Goal: Task Accomplishment & Management: Use online tool/utility

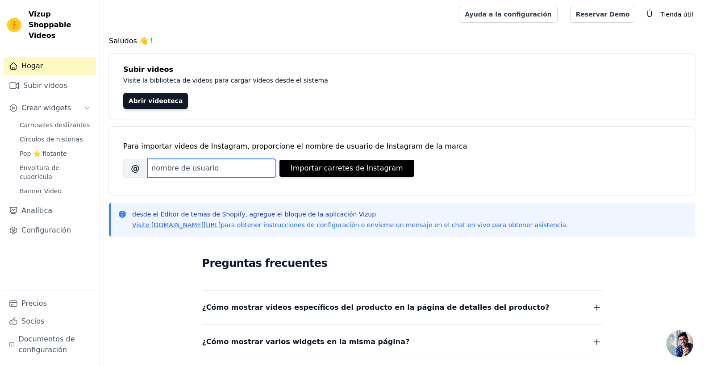
click at [275, 174] on input "Nombre de usuario de Instagram de la marca" at bounding box center [211, 168] width 129 height 19
click at [168, 101] on link "Abrir videoteca" at bounding box center [155, 101] width 65 height 16
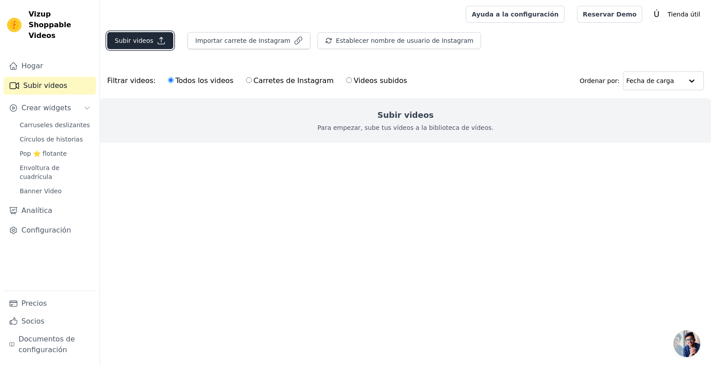
click at [157, 39] on icon "button" at bounding box center [161, 40] width 9 height 9
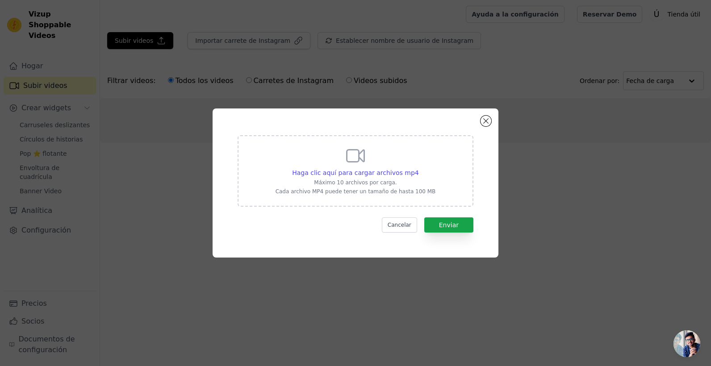
click at [380, 186] on div "Haga clic aquí para cargar archivos mp4 Máximo 10 archivos por carga. Cada arch…" at bounding box center [356, 170] width 160 height 50
click at [419, 168] on input "Haga clic aquí para cargar archivos mp4 Máximo 10 archivos por carga. Cada arch…" at bounding box center [419, 168] width 0 height 0
type input "C:\fakepath\xsxsxsxsxsxs.mp4"
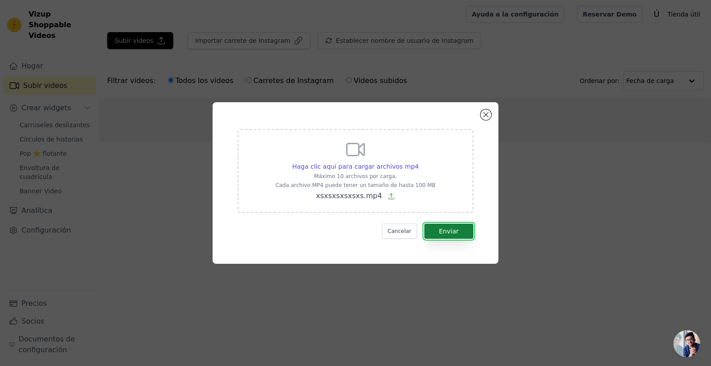
click at [466, 235] on button "Enviar" at bounding box center [448, 231] width 49 height 15
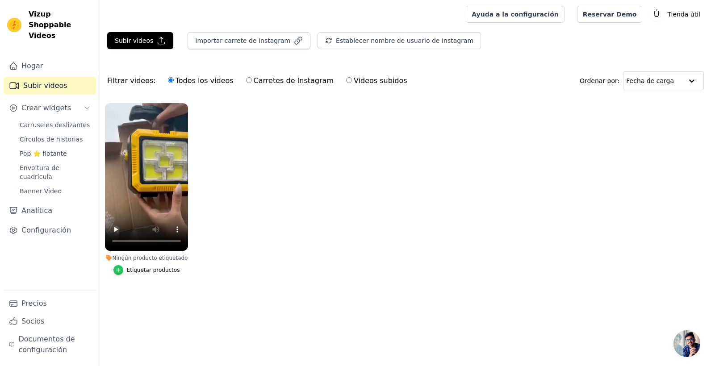
click at [123, 269] on div "button" at bounding box center [118, 270] width 10 height 10
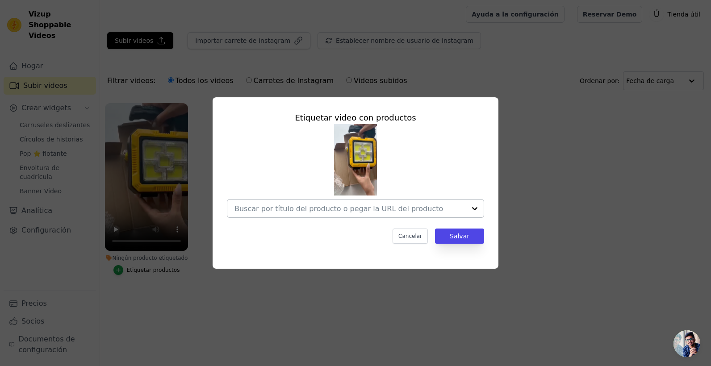
click at [457, 205] on input "Ningún producto etiquetado Etiquetar video con productos Cancelar Salvar Etique…" at bounding box center [350, 209] width 231 height 8
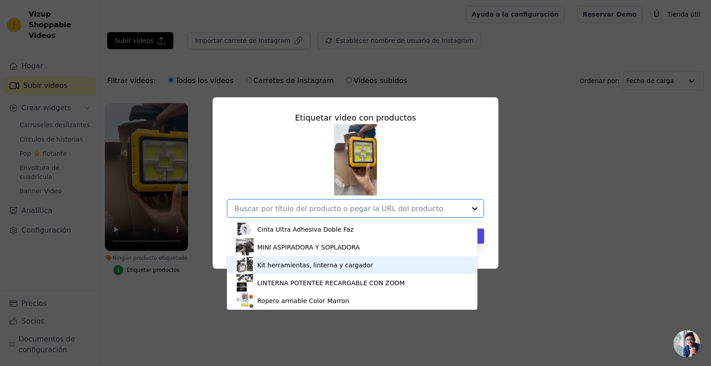
click at [264, 268] on div "Kit herramientas, linterna y cargador" at bounding box center [315, 265] width 116 height 9
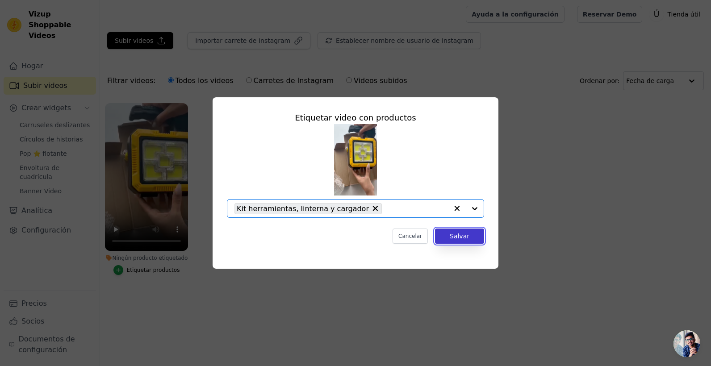
click at [463, 235] on button "Salvar" at bounding box center [459, 236] width 49 height 15
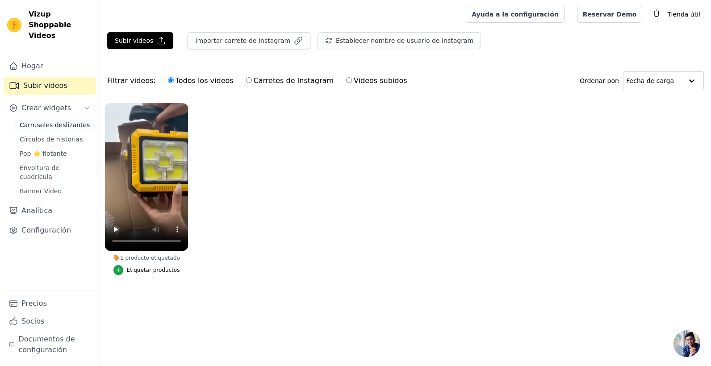
click at [67, 121] on span "Carruseles deslizantes" at bounding box center [55, 125] width 70 height 9
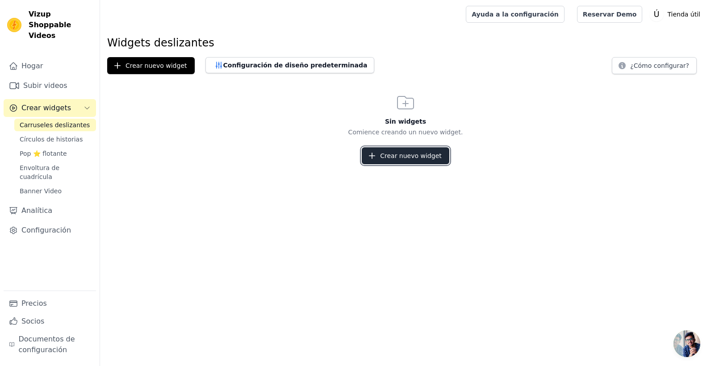
click at [436, 154] on font "Crear nuevo widget" at bounding box center [411, 155] width 62 height 9
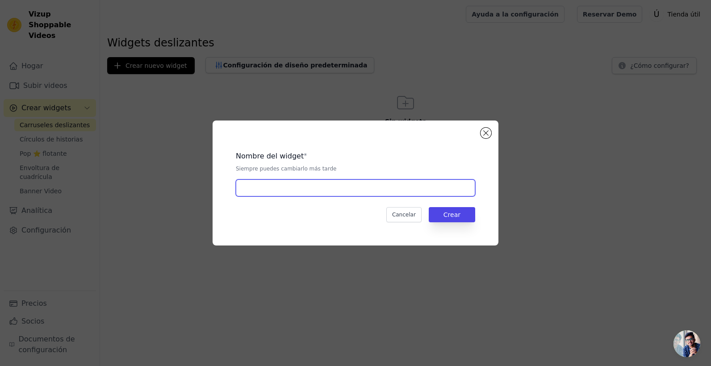
click at [394, 190] on input "text" at bounding box center [355, 188] width 239 height 17
type input "c"
type input "kit de herramienta"
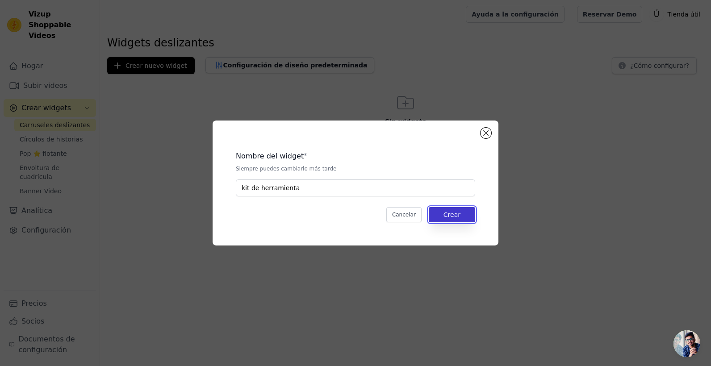
click at [438, 219] on button "Crear" at bounding box center [452, 214] width 46 height 15
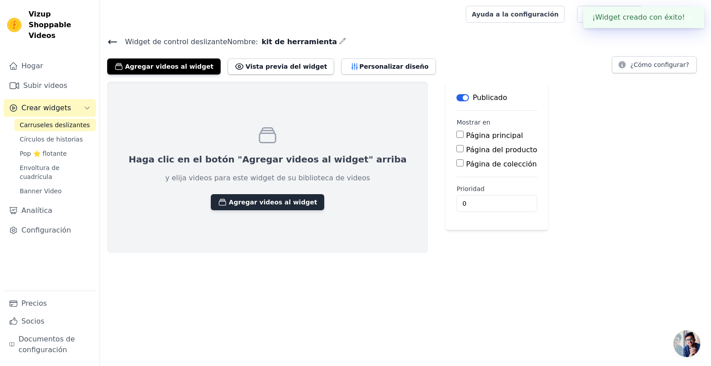
click at [248, 202] on font "Agregar videos al widget" at bounding box center [273, 202] width 88 height 9
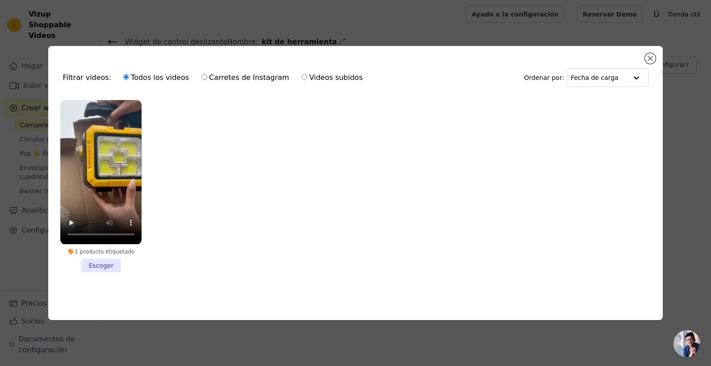
click at [105, 261] on li "1 producto etiquetado Escoger" at bounding box center [100, 186] width 81 height 172
click at [0, 0] on input "1 producto etiquetado Escoger" at bounding box center [0, 0] width 0 height 0
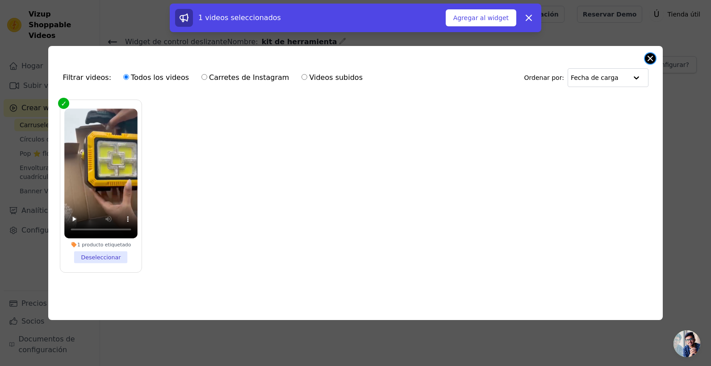
click at [648, 59] on button "Cerrar modal" at bounding box center [650, 58] width 11 height 11
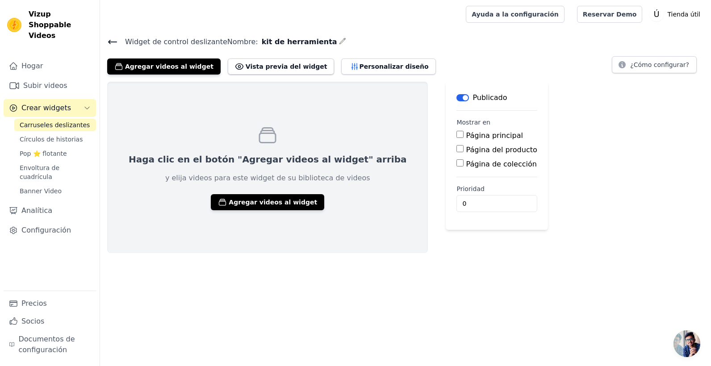
click at [457, 162] on input "Página de colección" at bounding box center [460, 162] width 7 height 7
checkbox input "true"
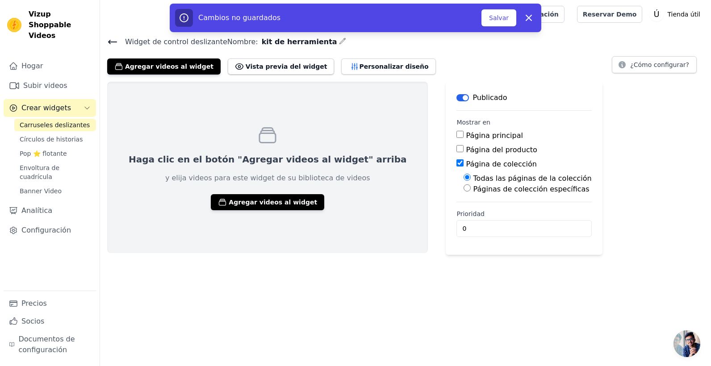
click at [464, 190] on input "Páginas de colección específicas" at bounding box center [467, 187] width 7 height 7
radio input "true"
click at [464, 210] on button "Seleccionar páginas de colección" at bounding box center [521, 209] width 115 height 15
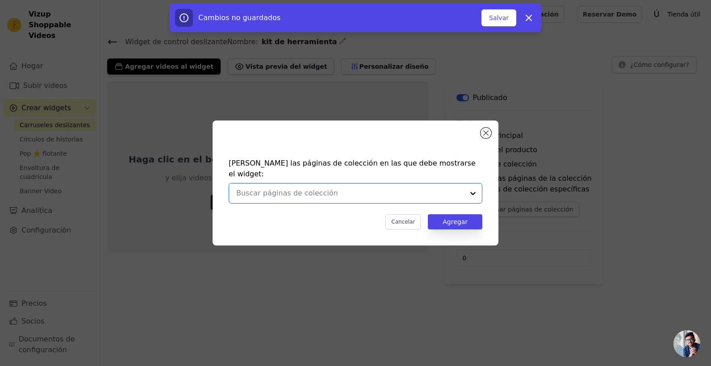
click at [396, 192] on input "text" at bounding box center [350, 193] width 228 height 11
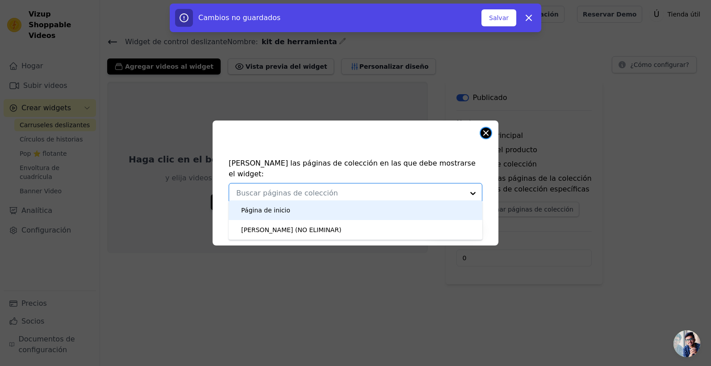
click at [484, 138] on button "Cerrar modal" at bounding box center [486, 133] width 11 height 11
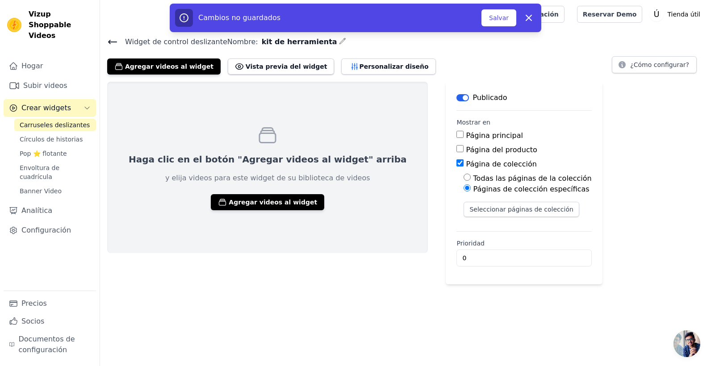
click at [457, 168] on div "Página de colección" at bounding box center [524, 164] width 135 height 11
click at [457, 162] on input "Página de colección" at bounding box center [460, 162] width 7 height 7
checkbox input "false"
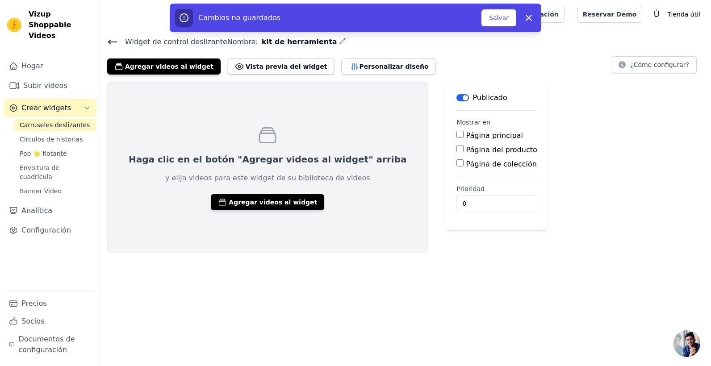
click at [457, 152] on div "Página del producto" at bounding box center [497, 150] width 80 height 11
click at [457, 150] on input "Página del producto" at bounding box center [460, 148] width 7 height 7
checkbox input "true"
click at [464, 177] on div "Páginas de productos específicos" at bounding box center [528, 175] width 128 height 11
click at [464, 172] on input "Páginas de productos específicos" at bounding box center [467, 173] width 7 height 7
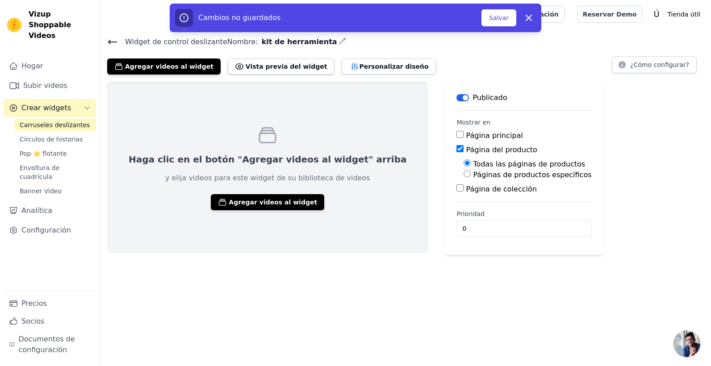
radio input "true"
click at [464, 198] on button "Seleccionar productos" at bounding box center [504, 195] width 81 height 15
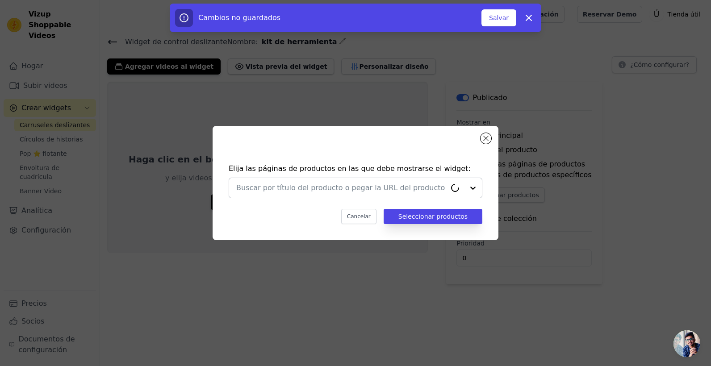
click at [377, 190] on input "text" at bounding box center [341, 188] width 210 height 11
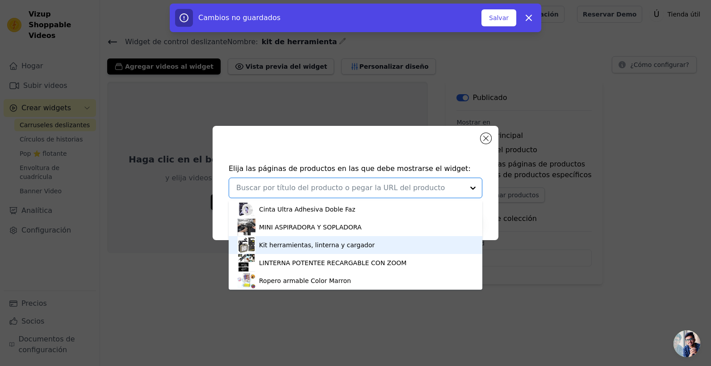
click at [306, 250] on div "Kit herramientas, linterna y cargador" at bounding box center [356, 245] width 236 height 18
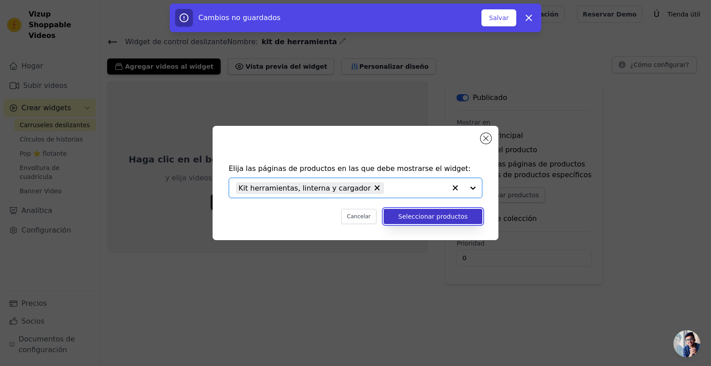
click at [430, 211] on button "Seleccionar productos" at bounding box center [433, 216] width 99 height 15
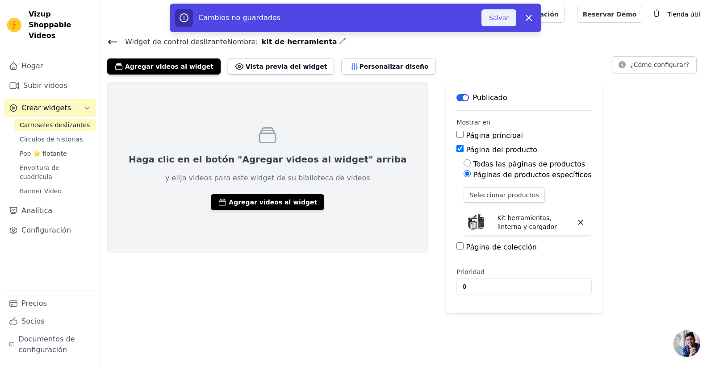
click at [502, 17] on button "Salvar" at bounding box center [499, 17] width 35 height 17
click at [495, 19] on button "Salvar" at bounding box center [499, 17] width 35 height 17
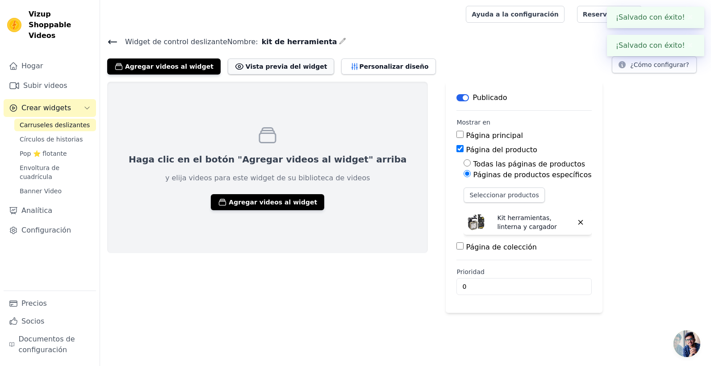
click at [281, 68] on font "Vista previa del widget" at bounding box center [287, 66] width 82 height 9
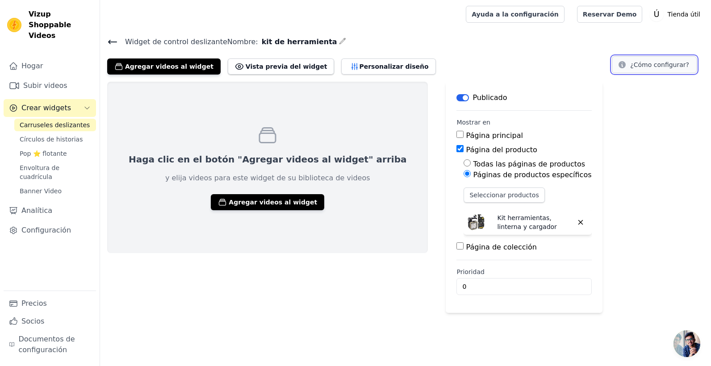
click at [676, 65] on font "¿Cómo configurar?" at bounding box center [659, 64] width 59 height 9
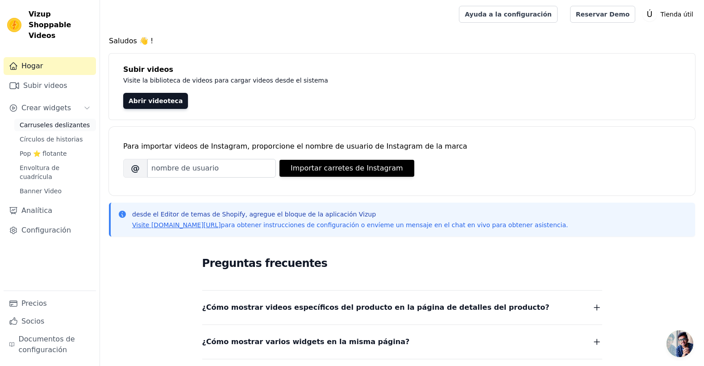
click at [70, 121] on span "Carruseles deslizantes" at bounding box center [55, 125] width 70 height 9
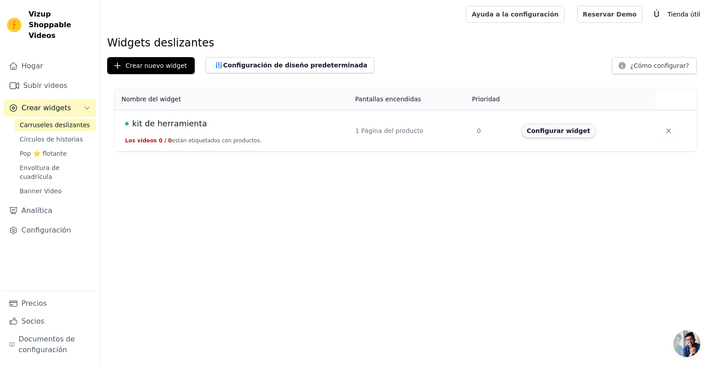
click at [562, 126] on button "Configurar widget" at bounding box center [558, 131] width 74 height 14
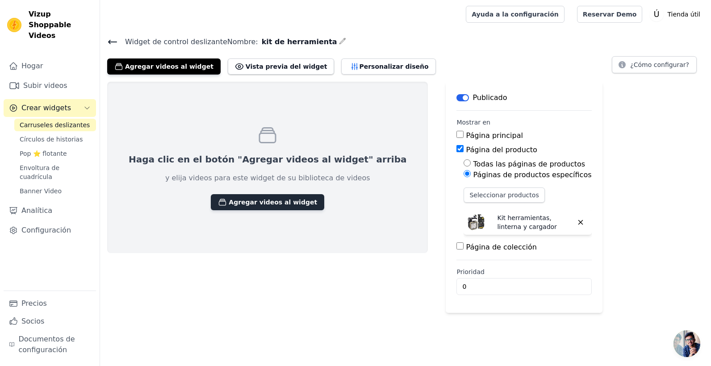
click at [229, 206] on font "Agregar videos al widget" at bounding box center [273, 202] width 88 height 9
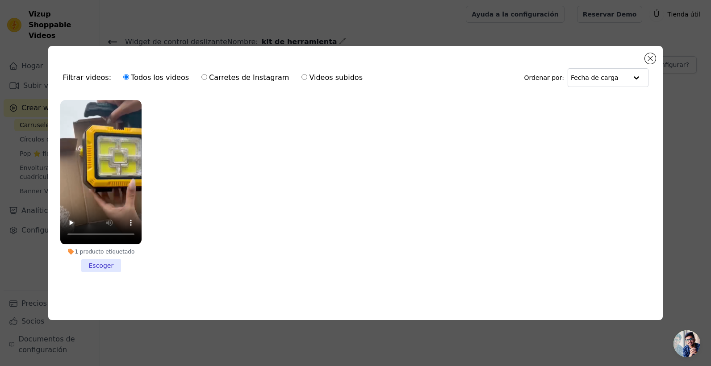
click at [106, 263] on li "1 producto etiquetado Escoger" at bounding box center [100, 186] width 81 height 172
click at [0, 0] on input "1 producto etiquetado Escoger" at bounding box center [0, 0] width 0 height 0
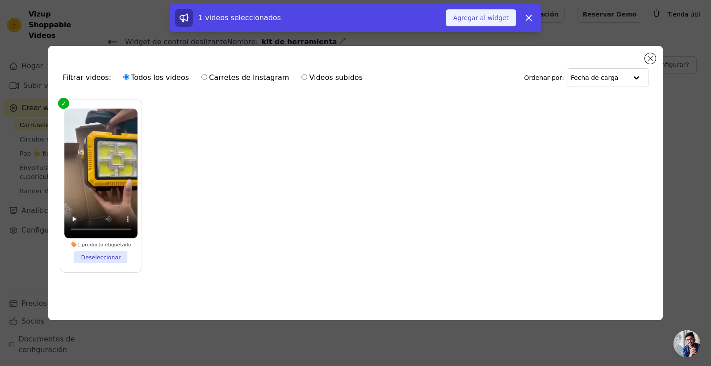
click at [479, 24] on button "Agregar al widget" at bounding box center [481, 17] width 71 height 17
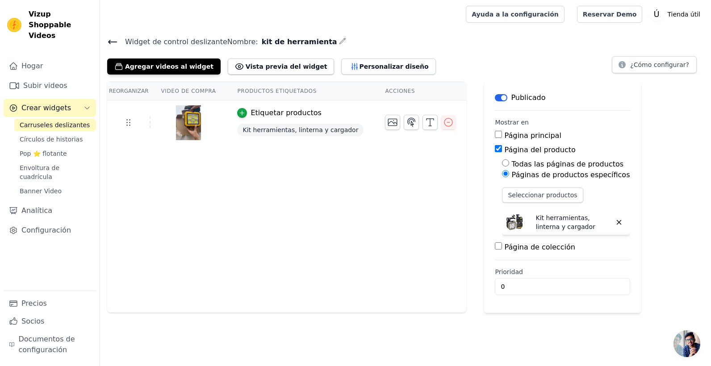
click at [256, 198] on div "Reorganizar Video de compra Productos etiquetados Acciones Etiquetar productos …" at bounding box center [286, 197] width 359 height 231
click at [130, 121] on icon at bounding box center [128, 122] width 11 height 11
click at [359, 67] on font "Personalizar diseño" at bounding box center [393, 66] width 69 height 9
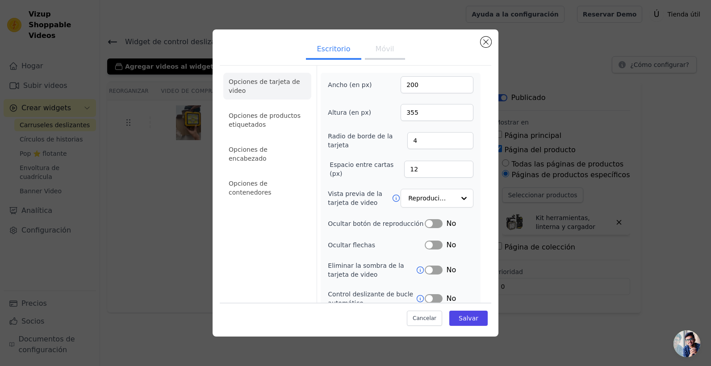
scroll to position [69, 0]
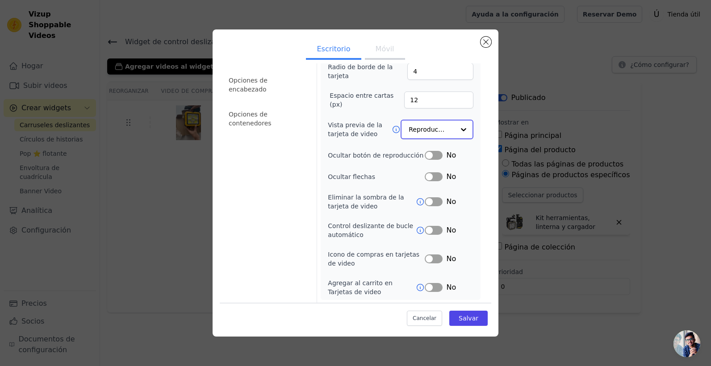
click at [420, 132] on input "Vista previa de la tarjeta de video" at bounding box center [432, 130] width 46 height 18
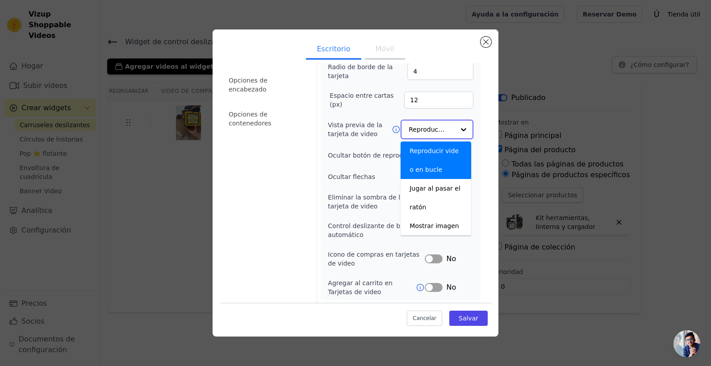
click at [444, 127] on input "Vista previa de la tarjeta de video" at bounding box center [432, 130] width 46 height 18
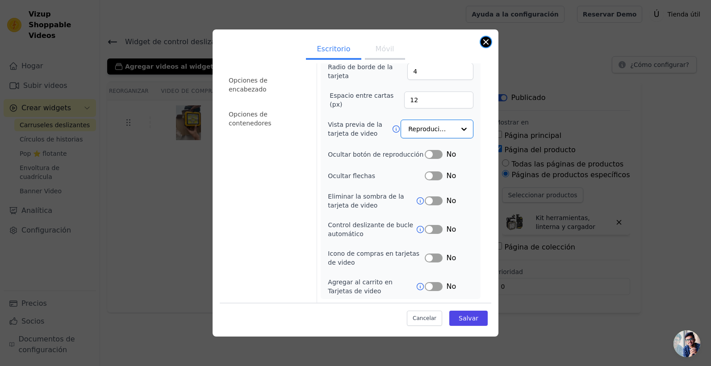
click at [486, 43] on button "Cerrar modal" at bounding box center [486, 42] width 11 height 11
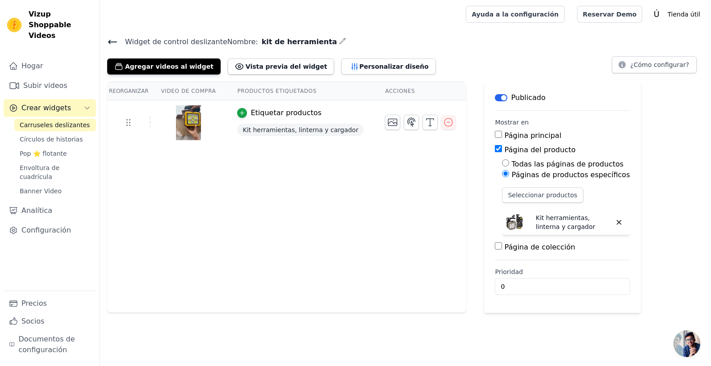
click at [559, 58] on div "Agregar videos al widget Vista previa del widget Personalizar diseño ¿Cómo conf…" at bounding box center [405, 65] width 597 height 20
click at [113, 40] on icon at bounding box center [112, 42] width 11 height 11
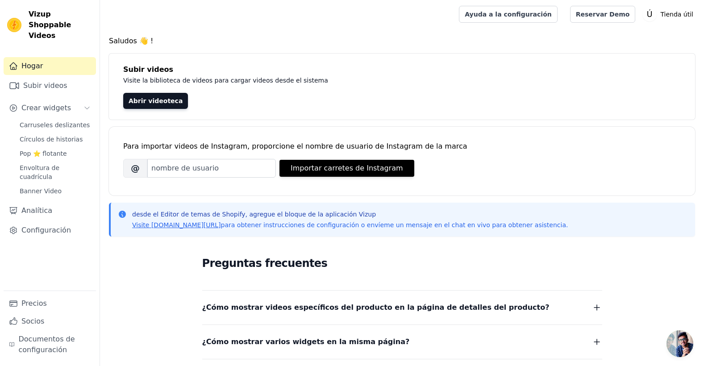
click at [144, 43] on h4 "Saludos 👋 !" at bounding box center [402, 41] width 587 height 11
click at [243, 42] on h4 "Saludos 👋 !" at bounding box center [402, 41] width 587 height 11
click at [72, 185] on link "Banner Video" at bounding box center [55, 191] width 82 height 13
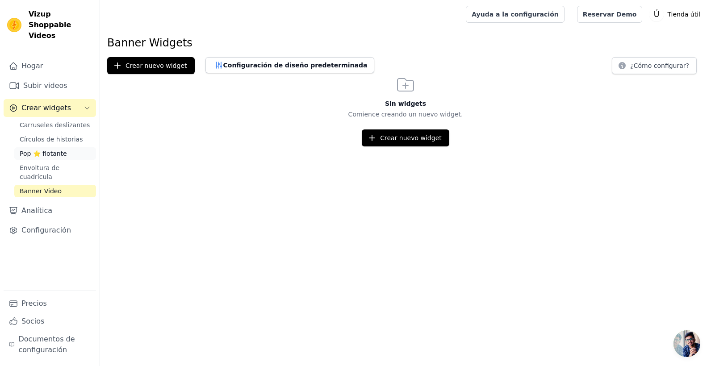
click at [81, 147] on link "Pop ⭐ flotante" at bounding box center [55, 153] width 82 height 13
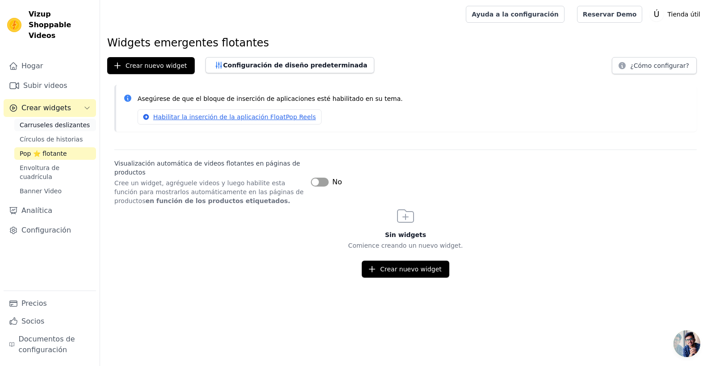
click at [70, 121] on span "Carruseles deslizantes" at bounding box center [55, 125] width 70 height 9
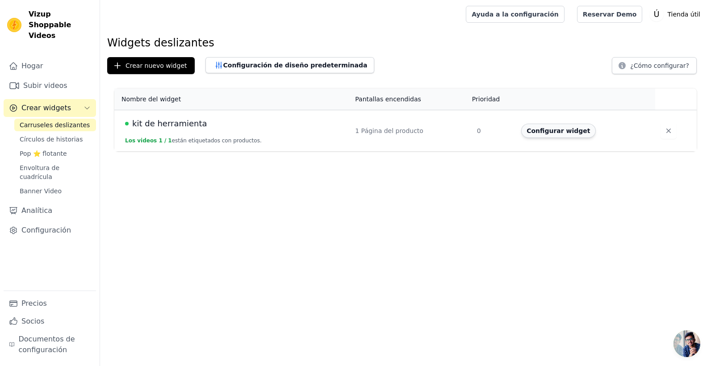
click at [563, 133] on button "Configurar widget" at bounding box center [558, 131] width 74 height 14
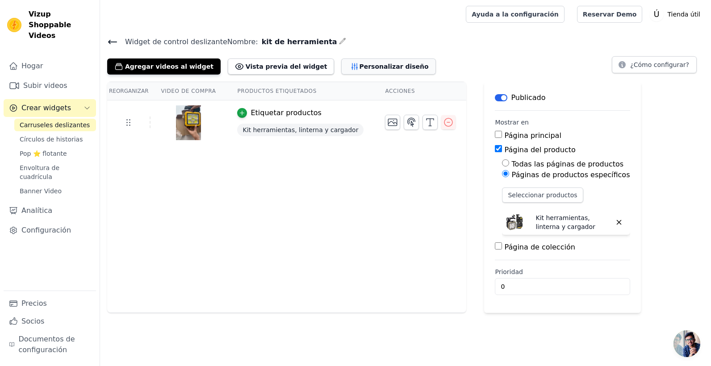
click at [379, 66] on font "Personalizar diseño" at bounding box center [393, 66] width 69 height 9
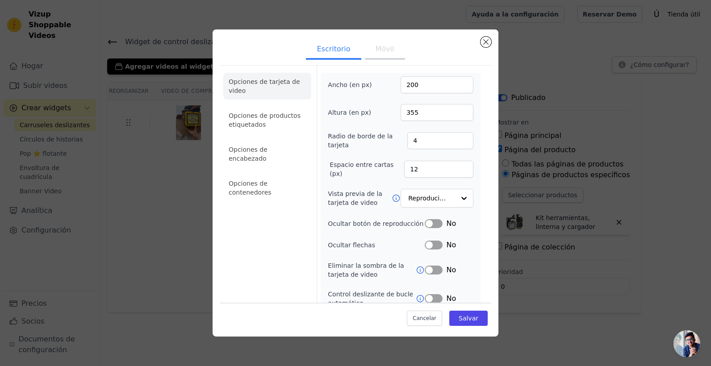
click at [377, 44] on button "Móvil" at bounding box center [385, 50] width 40 height 20
click at [331, 47] on button "Escritorio" at bounding box center [333, 50] width 55 height 20
click at [459, 86] on input "199" at bounding box center [437, 84] width 73 height 17
click at [458, 80] on input "199" at bounding box center [437, 84] width 73 height 17
type input "200"
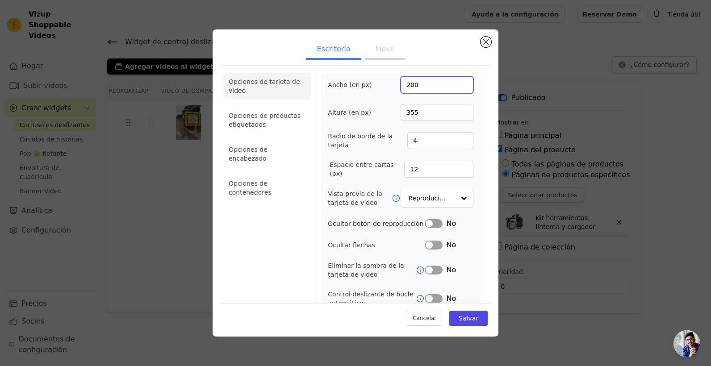
click at [458, 82] on input "200" at bounding box center [437, 84] width 73 height 17
click at [457, 115] on input "354" at bounding box center [437, 112] width 73 height 17
click at [457, 115] on input "353" at bounding box center [437, 112] width 73 height 17
click at [457, 115] on input "352" at bounding box center [437, 112] width 73 height 17
click at [457, 114] on input "351" at bounding box center [437, 112] width 73 height 17
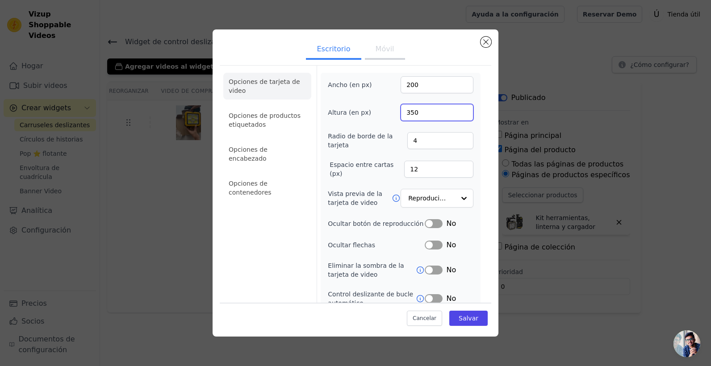
click at [457, 114] on input "350" at bounding box center [437, 112] width 73 height 17
click at [457, 114] on input "349" at bounding box center [437, 112] width 73 height 17
click at [457, 114] on input "348" at bounding box center [437, 112] width 73 height 17
click at [457, 114] on input "347" at bounding box center [437, 112] width 73 height 17
click at [457, 114] on input "346" at bounding box center [437, 112] width 73 height 17
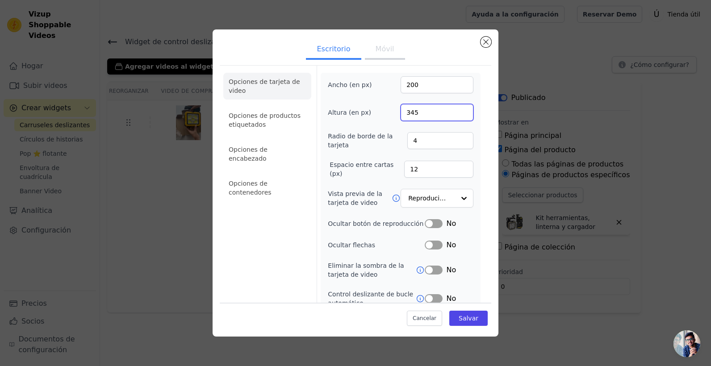
click at [457, 114] on input "345" at bounding box center [437, 112] width 73 height 17
click at [457, 114] on input "344" at bounding box center [437, 112] width 73 height 17
click at [457, 114] on input "343" at bounding box center [437, 112] width 73 height 17
click at [457, 114] on input "342" at bounding box center [437, 112] width 73 height 17
click at [457, 114] on input "341" at bounding box center [437, 112] width 73 height 17
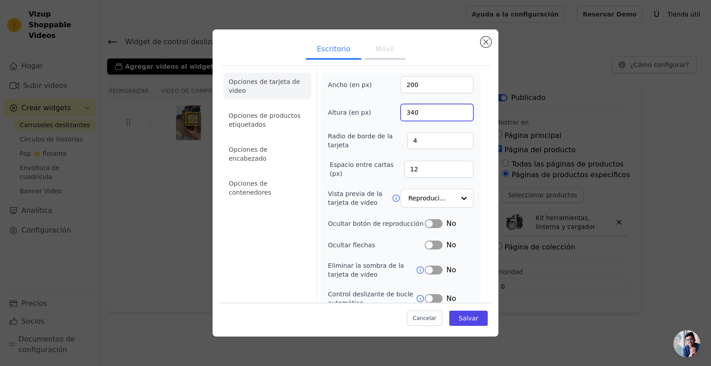
click at [457, 114] on input "340" at bounding box center [437, 112] width 73 height 17
click at [457, 114] on input "339" at bounding box center [437, 112] width 73 height 17
click at [456, 114] on input "338" at bounding box center [437, 112] width 73 height 17
click at [457, 114] on input "337" at bounding box center [437, 112] width 73 height 17
click at [456, 114] on input "336" at bounding box center [437, 112] width 73 height 17
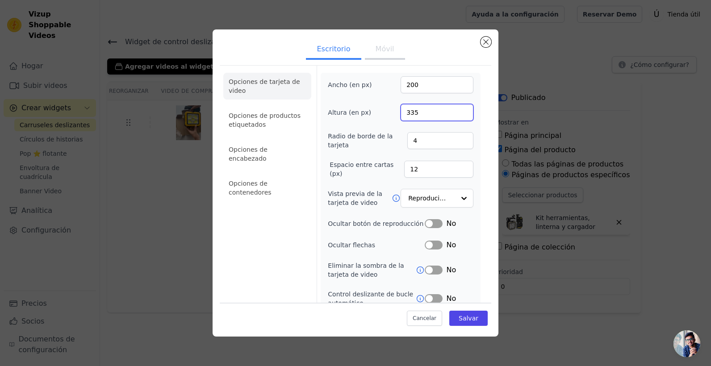
click at [457, 114] on input "335" at bounding box center [437, 112] width 73 height 17
click at [457, 114] on input "295" at bounding box center [437, 112] width 73 height 17
click at [457, 114] on input "282" at bounding box center [437, 112] width 73 height 17
click at [457, 114] on input "281" at bounding box center [437, 112] width 73 height 17
type input "280"
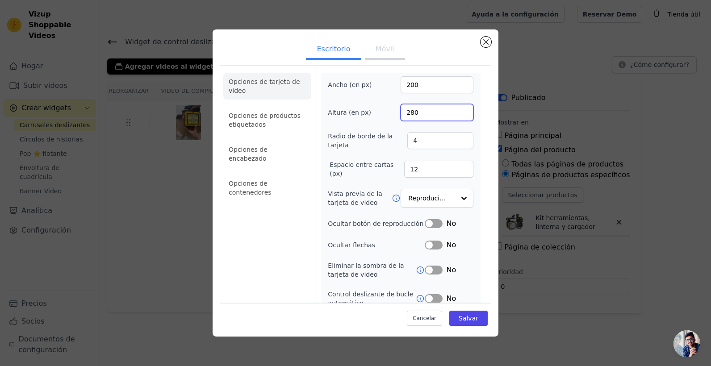
click at [457, 114] on input "280" at bounding box center [437, 112] width 73 height 17
click at [458, 87] on input "164" at bounding box center [437, 84] width 73 height 17
click at [458, 87] on input "163" at bounding box center [437, 84] width 73 height 17
click at [458, 87] on input "162" at bounding box center [437, 84] width 73 height 17
click at [458, 87] on input "161" at bounding box center [437, 84] width 73 height 17
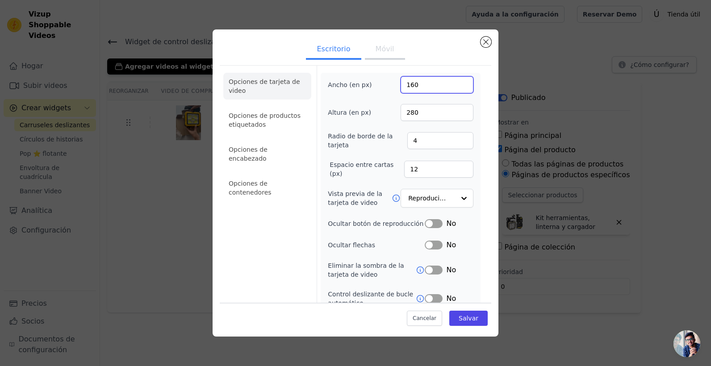
click at [458, 87] on input "160" at bounding box center [437, 84] width 73 height 17
click at [458, 87] on input "159" at bounding box center [437, 84] width 73 height 17
click at [458, 87] on input "158" at bounding box center [437, 84] width 73 height 17
click at [458, 87] on input "157" at bounding box center [437, 84] width 73 height 17
click at [458, 87] on input "156" at bounding box center [437, 84] width 73 height 17
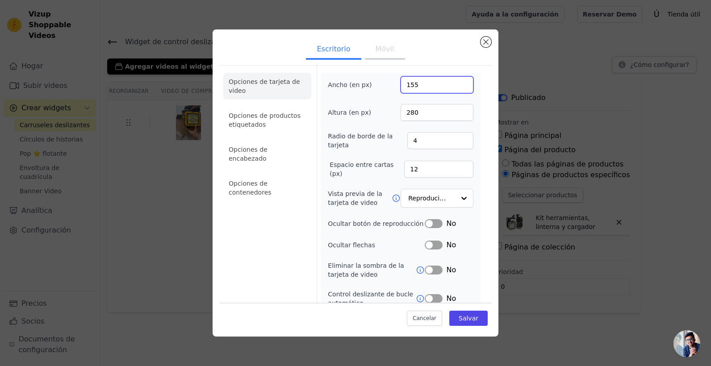
click at [458, 87] on input "155" at bounding box center [437, 84] width 73 height 17
click at [458, 87] on input "154" at bounding box center [437, 84] width 73 height 17
click at [458, 87] on input "153" at bounding box center [437, 84] width 73 height 17
click at [458, 88] on input "152" at bounding box center [437, 84] width 73 height 17
click at [458, 88] on input "151" at bounding box center [437, 84] width 73 height 17
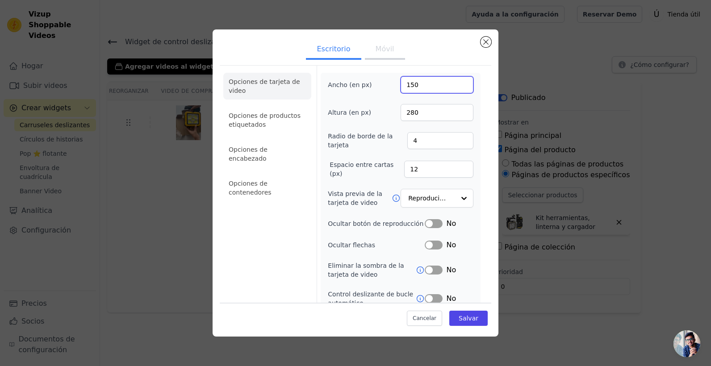
type input "150"
click at [458, 88] on input "150" at bounding box center [437, 84] width 73 height 17
click at [378, 46] on button "Móvil" at bounding box center [385, 50] width 40 height 20
click at [348, 45] on button "Escritorio" at bounding box center [333, 50] width 55 height 20
click at [470, 319] on font "Salvar" at bounding box center [469, 318] width 20 height 7
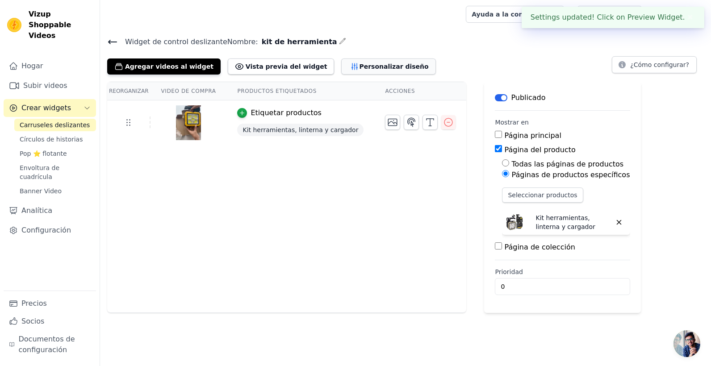
click at [362, 70] on font "Personalizar diseño" at bounding box center [393, 66] width 69 height 9
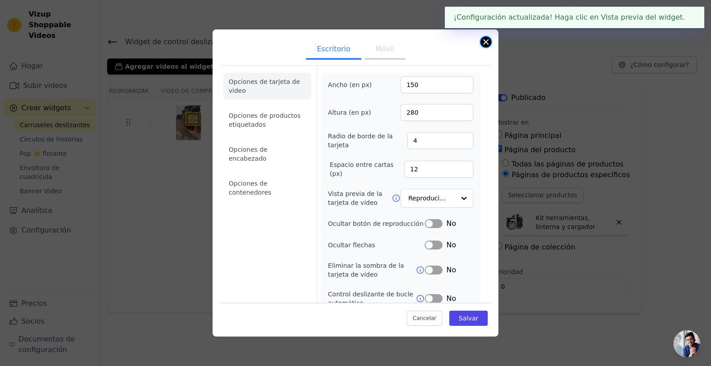
click at [488, 42] on button "Cerrar modal" at bounding box center [486, 42] width 11 height 11
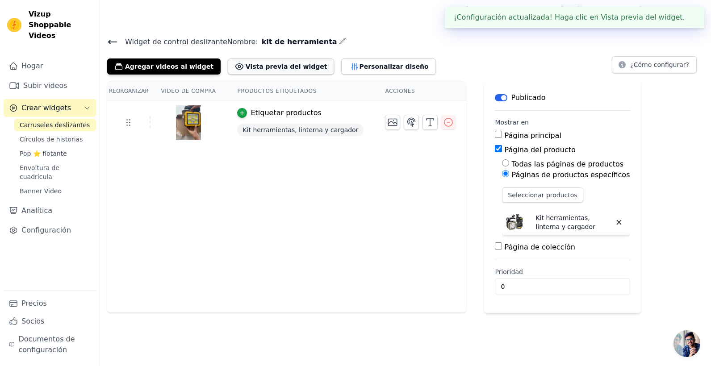
click at [256, 64] on font "Vista previa del widget" at bounding box center [287, 66] width 82 height 9
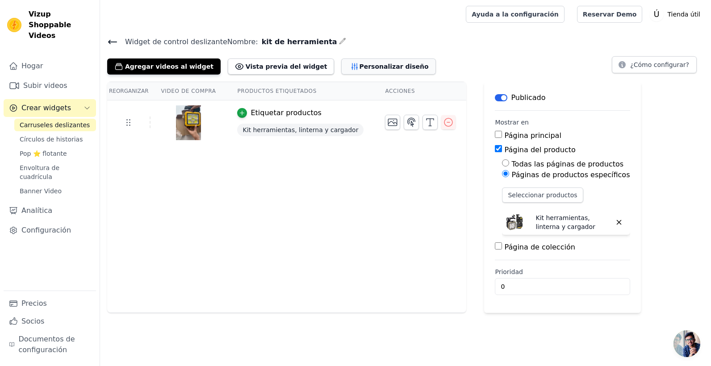
click at [359, 63] on font "Personalizar diseño" at bounding box center [393, 66] width 69 height 9
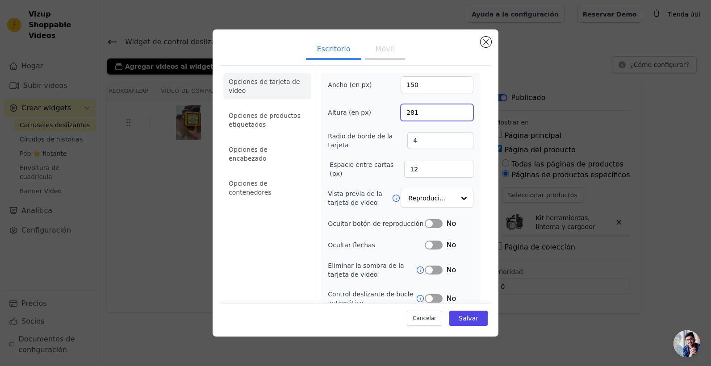
click at [456, 109] on input "281" at bounding box center [437, 112] width 73 height 17
click at [456, 109] on input "282" at bounding box center [437, 112] width 73 height 17
click at [456, 109] on input "298" at bounding box center [437, 112] width 73 height 17
click at [456, 109] on input "305" at bounding box center [437, 112] width 73 height 17
click at [457, 115] on input "304" at bounding box center [437, 112] width 73 height 17
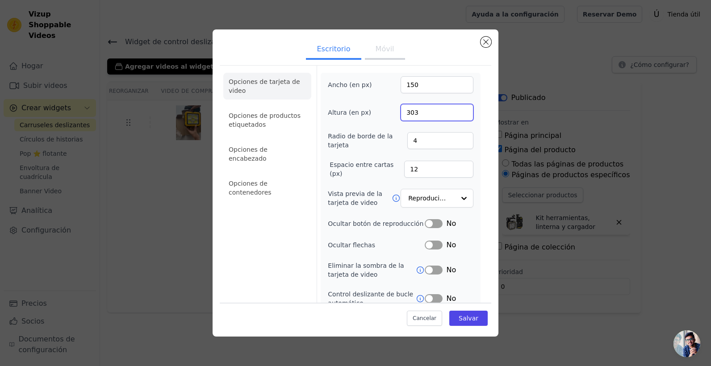
click at [457, 115] on input "303" at bounding box center [437, 112] width 73 height 17
click at [457, 115] on input "302" at bounding box center [437, 112] width 73 height 17
click at [457, 110] on input "312" at bounding box center [437, 112] width 73 height 17
click at [457, 110] on input "313" at bounding box center [437, 112] width 73 height 17
click at [457, 110] on input "314" at bounding box center [437, 112] width 73 height 17
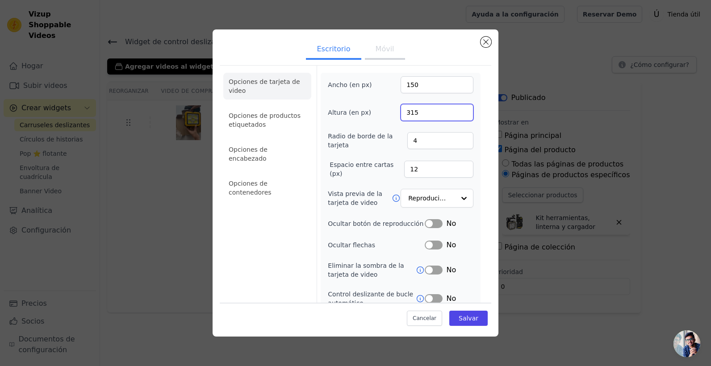
click at [457, 110] on input "315" at bounding box center [437, 112] width 73 height 17
click at [457, 110] on input "316" at bounding box center [437, 112] width 73 height 17
click at [457, 110] on input "317" at bounding box center [437, 112] width 73 height 17
click at [457, 110] on input "318" at bounding box center [437, 112] width 73 height 17
click at [457, 110] on input "319" at bounding box center [437, 112] width 73 height 17
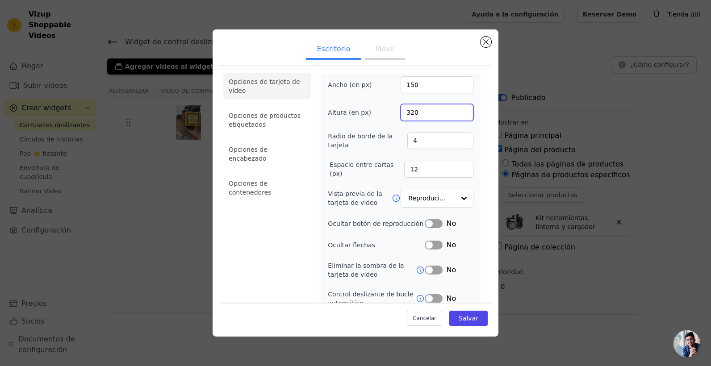
type input "320"
click at [457, 110] on input "320" at bounding box center [437, 112] width 73 height 17
click at [457, 83] on input "155" at bounding box center [437, 84] width 73 height 17
click at [457, 83] on input "156" at bounding box center [437, 84] width 73 height 17
click at [456, 83] on input "157" at bounding box center [437, 84] width 73 height 17
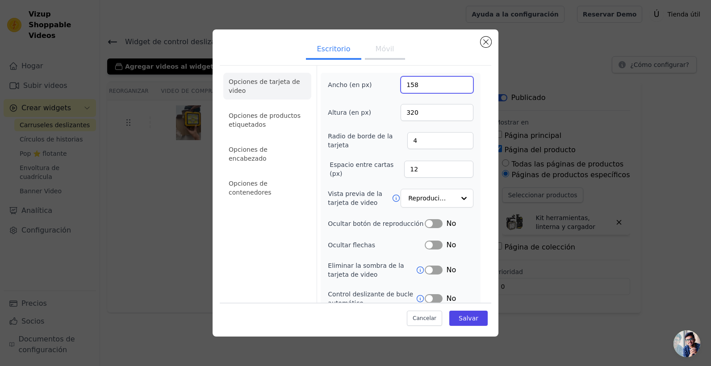
click at [456, 83] on input "158" at bounding box center [437, 84] width 73 height 17
click at [456, 83] on input "166" at bounding box center [437, 84] width 73 height 17
click at [456, 83] on input "167" at bounding box center [437, 84] width 73 height 17
click at [456, 83] on input "168" at bounding box center [437, 84] width 73 height 17
click at [456, 83] on input "175" at bounding box center [437, 84] width 73 height 17
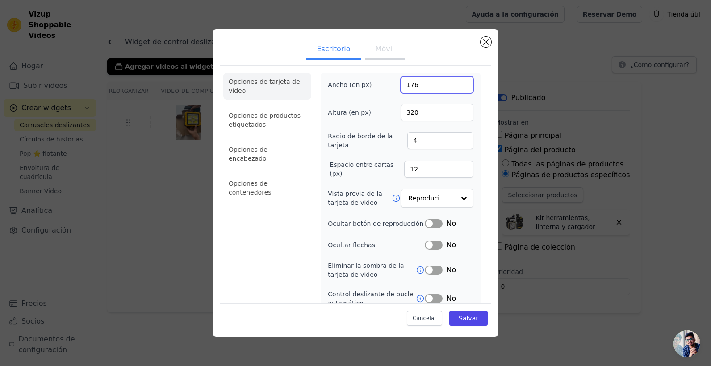
click at [456, 83] on input "176" at bounding box center [437, 84] width 73 height 17
click at [456, 83] on input "177" at bounding box center [437, 84] width 73 height 17
click at [456, 83] on input "178" at bounding box center [437, 84] width 73 height 17
click at [456, 83] on input "179" at bounding box center [437, 84] width 73 height 17
type input "180"
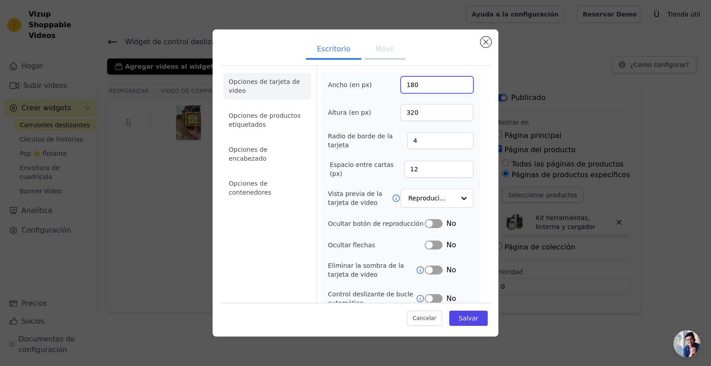
click at [456, 83] on input "180" at bounding box center [437, 84] width 73 height 17
click at [462, 315] on font "Salvar" at bounding box center [469, 318] width 20 height 7
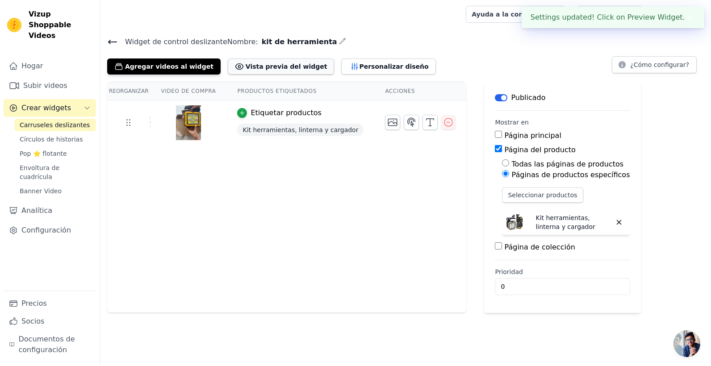
click at [246, 70] on font "Vista previa del widget" at bounding box center [287, 66] width 82 height 9
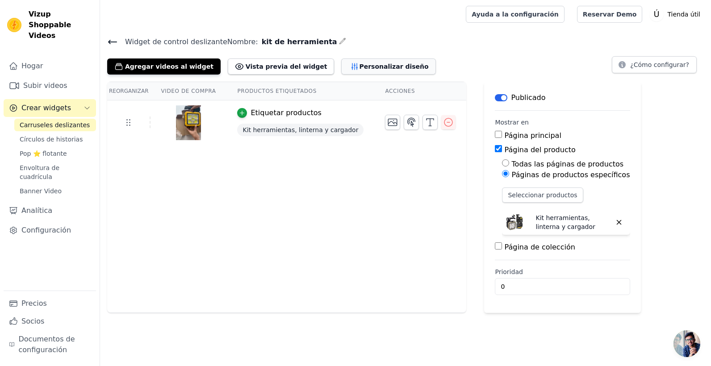
click at [365, 74] on button "Personalizar diseño" at bounding box center [388, 67] width 94 height 16
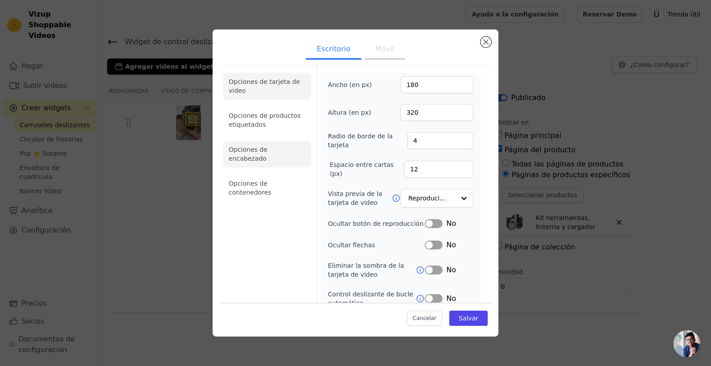
click at [291, 147] on li "Opciones de encabezado" at bounding box center [267, 154] width 88 height 27
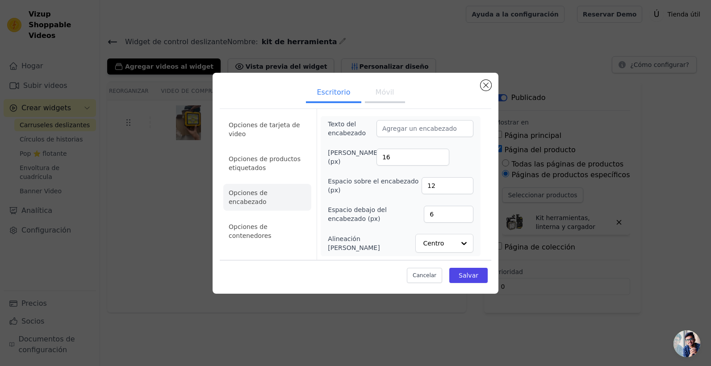
click at [285, 218] on li "Opciones de contenedores" at bounding box center [267, 231] width 88 height 27
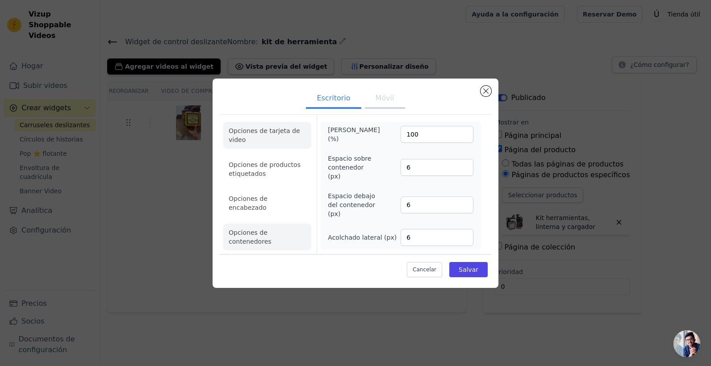
click at [265, 135] on li "Opciones de tarjeta de video" at bounding box center [267, 135] width 88 height 27
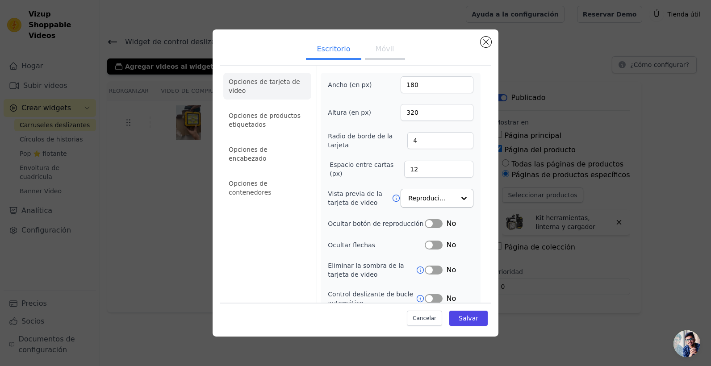
scroll to position [69, 0]
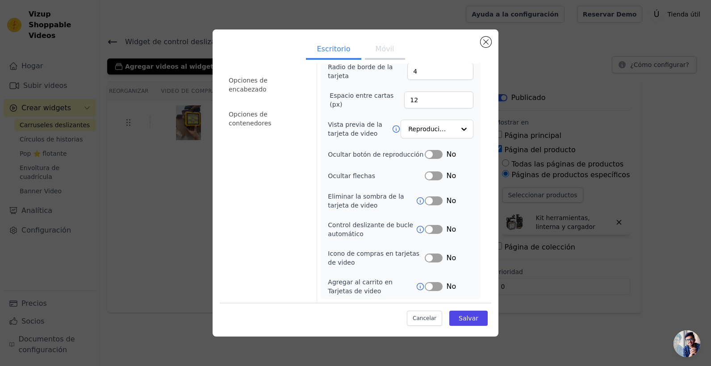
click at [430, 288] on button "Etiqueta" at bounding box center [434, 286] width 18 height 9
click at [416, 289] on icon at bounding box center [420, 286] width 9 height 9
click at [429, 282] on button "Etiqueta" at bounding box center [434, 286] width 18 height 9
click at [461, 323] on button "Salvar" at bounding box center [468, 318] width 38 height 15
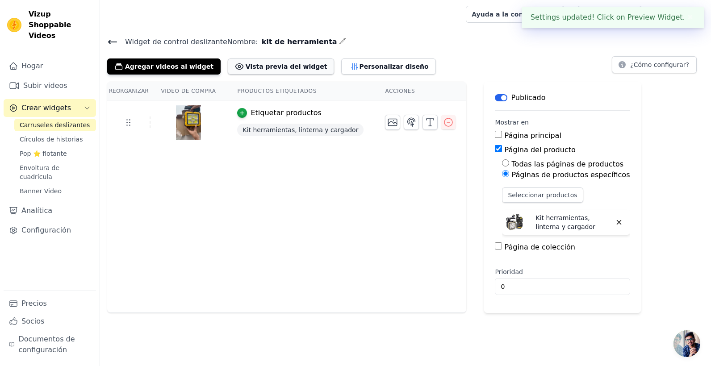
click at [283, 65] on font "Vista previa del widget" at bounding box center [287, 66] width 82 height 9
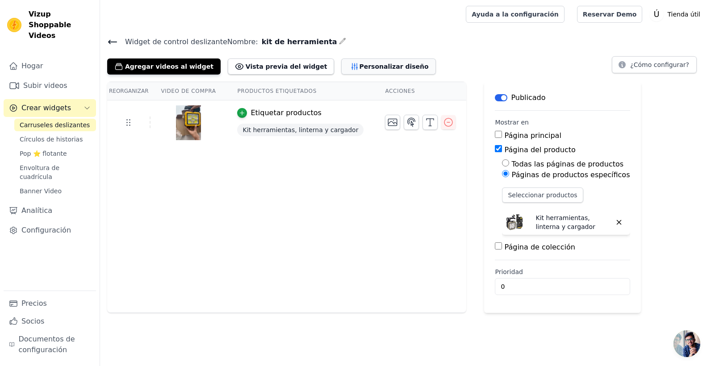
click at [359, 62] on font "Personalizar diseño" at bounding box center [393, 66] width 69 height 9
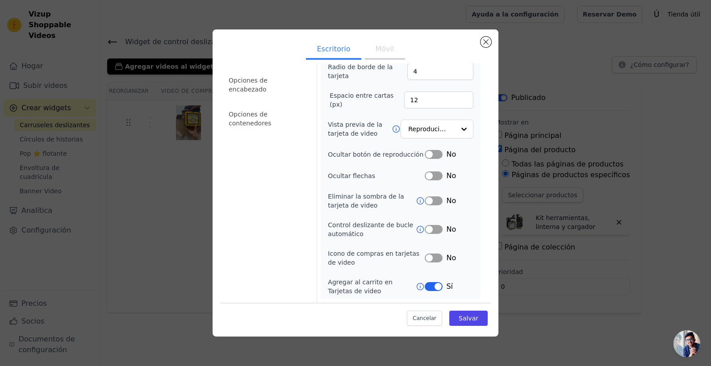
click at [433, 284] on button "Etiqueta" at bounding box center [434, 286] width 18 height 9
click at [431, 130] on input "Vista previa de la tarjeta de video" at bounding box center [432, 130] width 46 height 18
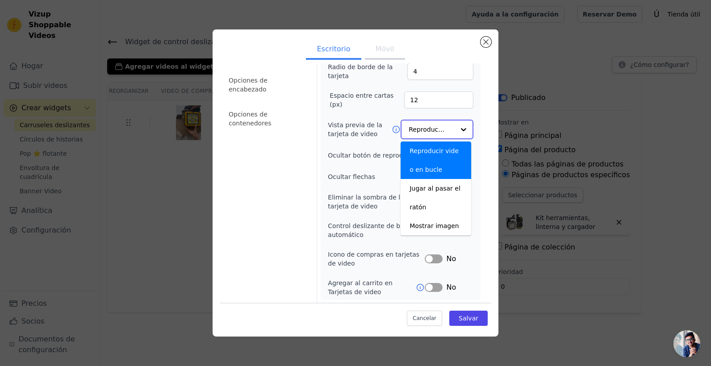
click at [445, 129] on input "Vista previa de la tarjeta de video" at bounding box center [432, 130] width 46 height 18
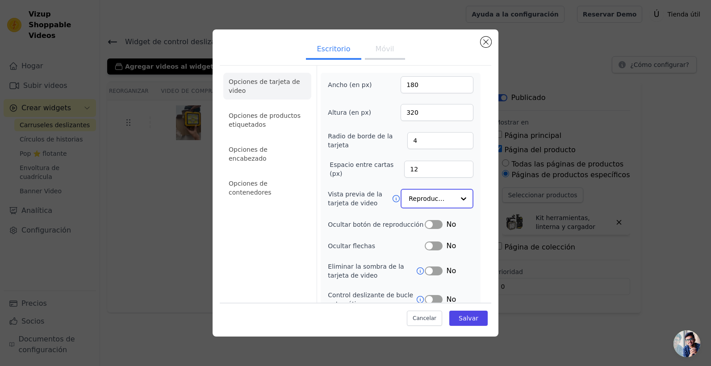
scroll to position [70, 0]
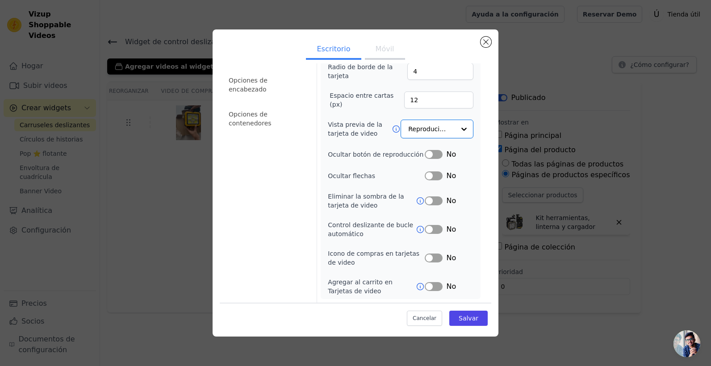
click at [426, 258] on button "Etiqueta" at bounding box center [434, 258] width 18 height 9
click at [417, 233] on icon at bounding box center [420, 229] width 7 height 7
click at [465, 318] on font "Salvar" at bounding box center [469, 318] width 20 height 7
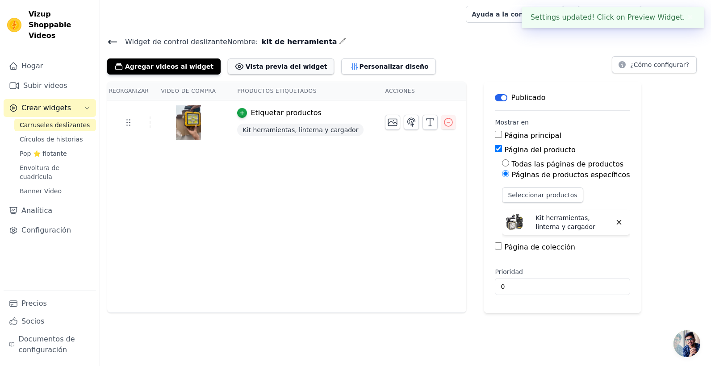
click at [258, 68] on font "Vista previa del widget" at bounding box center [287, 66] width 82 height 9
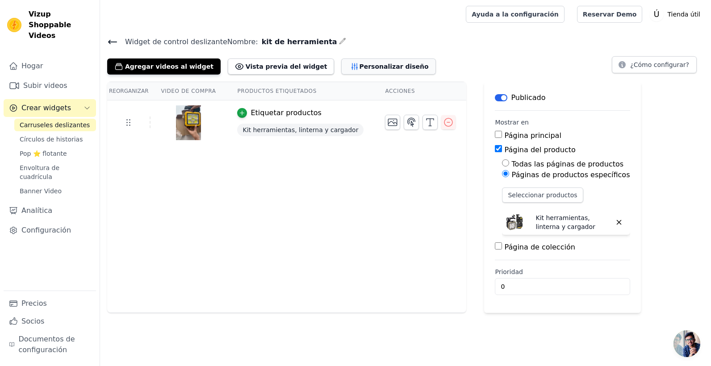
click at [359, 63] on font "Personalizar diseño" at bounding box center [393, 66] width 69 height 9
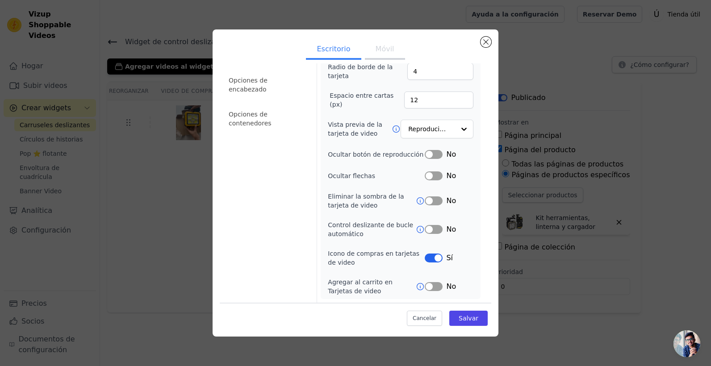
click at [433, 258] on button "Etiqueta" at bounding box center [434, 258] width 18 height 9
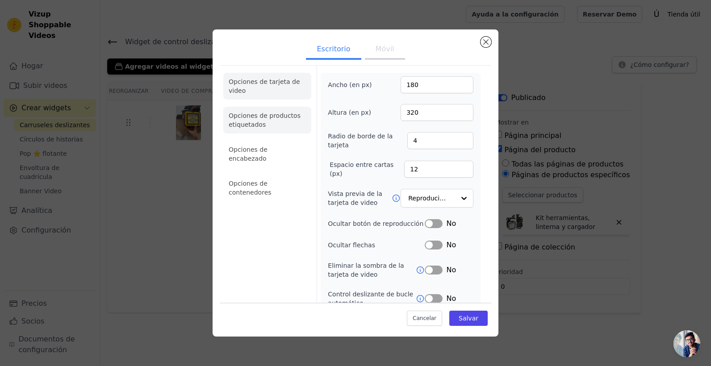
click at [269, 123] on li "Opciones de productos etiquetados" at bounding box center [267, 120] width 88 height 27
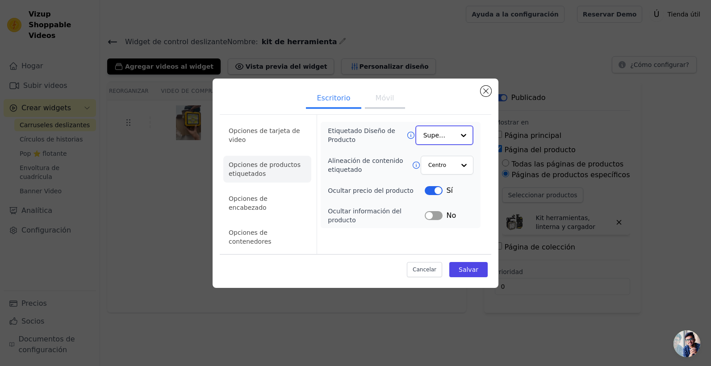
click at [447, 144] on input "Etiquetado Diseño de Producto" at bounding box center [438, 135] width 31 height 18
click at [461, 203] on div "Minimalista" at bounding box center [444, 194] width 58 height 19
click at [452, 174] on input "Alineación de contenido etiquetado" at bounding box center [441, 165] width 27 height 18
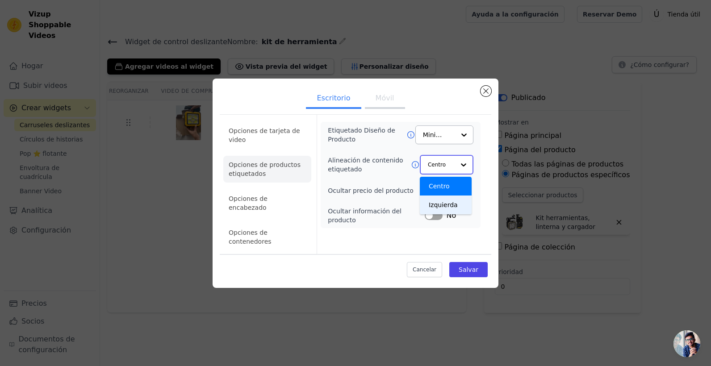
click at [455, 214] on div "Izquierda" at bounding box center [446, 205] width 52 height 19
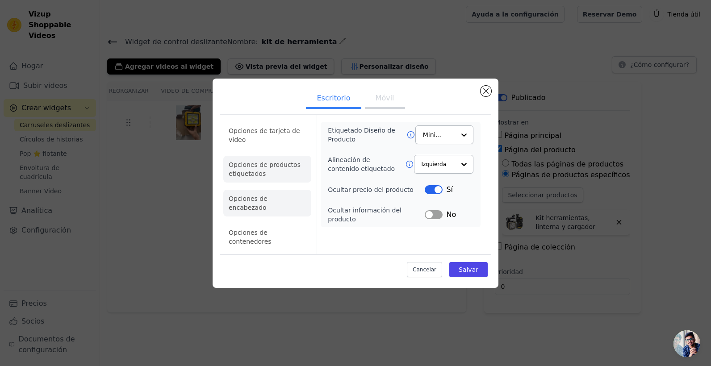
click at [259, 202] on li "Opciones de encabezado" at bounding box center [267, 203] width 88 height 27
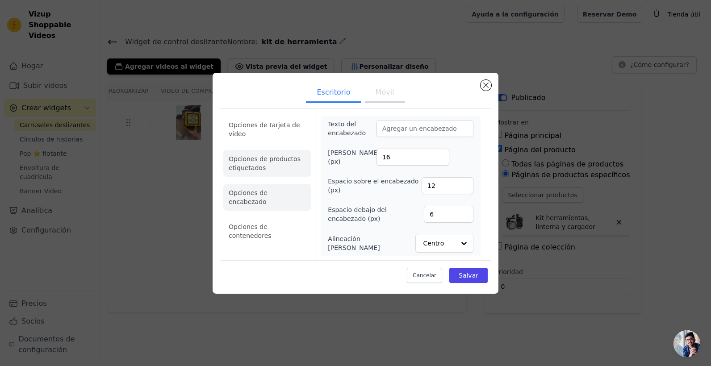
click at [260, 169] on li "Opciones de productos etiquetados" at bounding box center [267, 163] width 88 height 27
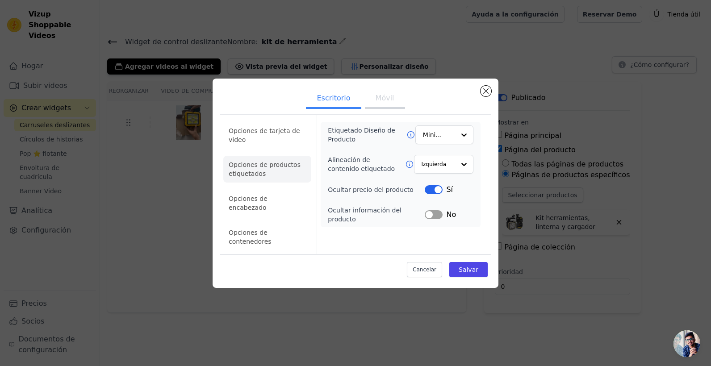
click at [263, 193] on ul "Opciones de tarjeta de video Opciones de productos etiquetados Opciones de enca…" at bounding box center [267, 186] width 88 height 136
click at [265, 205] on li "Opciones de encabezado" at bounding box center [267, 203] width 88 height 27
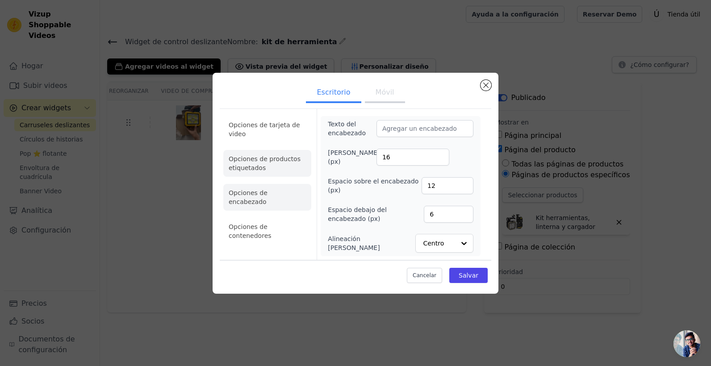
click at [285, 171] on li "Opciones de productos etiquetados" at bounding box center [267, 163] width 88 height 27
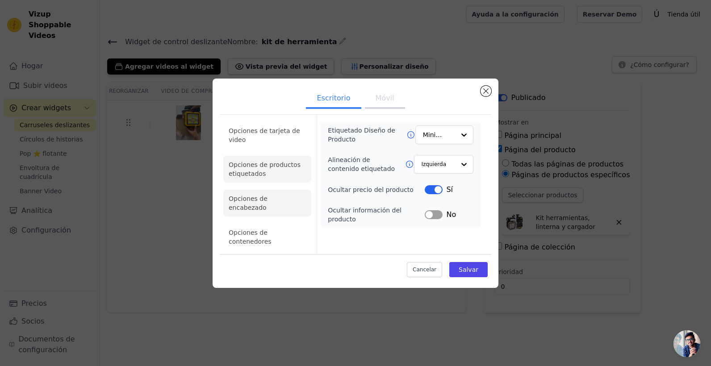
click at [274, 201] on li "Opciones de encabezado" at bounding box center [267, 203] width 88 height 27
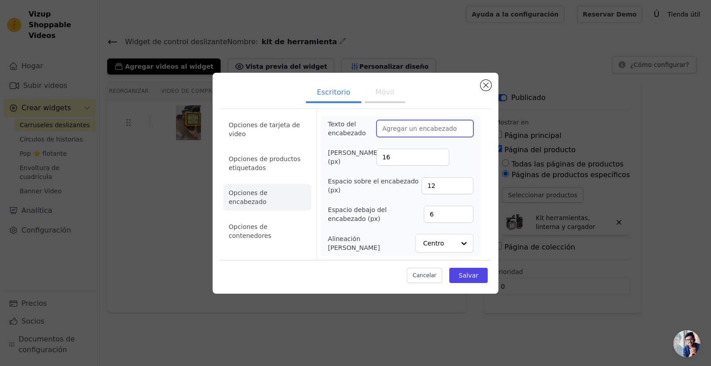
click at [409, 130] on input "Texto del encabezado" at bounding box center [425, 128] width 97 height 17
click at [358, 132] on label "Texto del encabezado" at bounding box center [352, 129] width 49 height 18
click at [377, 132] on input "Texto del encabezado" at bounding box center [425, 128] width 97 height 17
click at [382, 130] on input "Texto del encabezado" at bounding box center [425, 128] width 97 height 17
click at [295, 218] on li "Opciones de contenedores" at bounding box center [267, 231] width 88 height 27
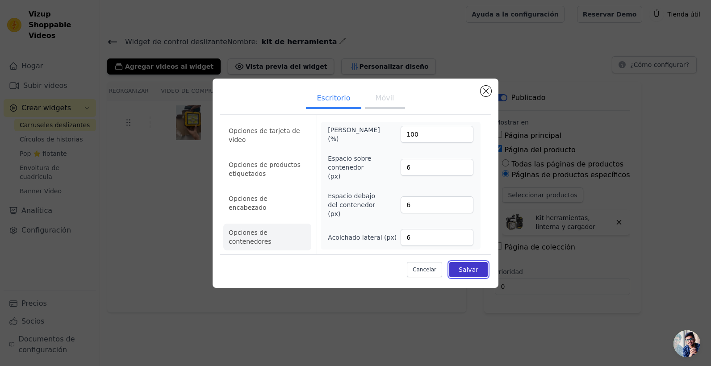
click at [473, 266] on font "Salvar" at bounding box center [469, 269] width 20 height 7
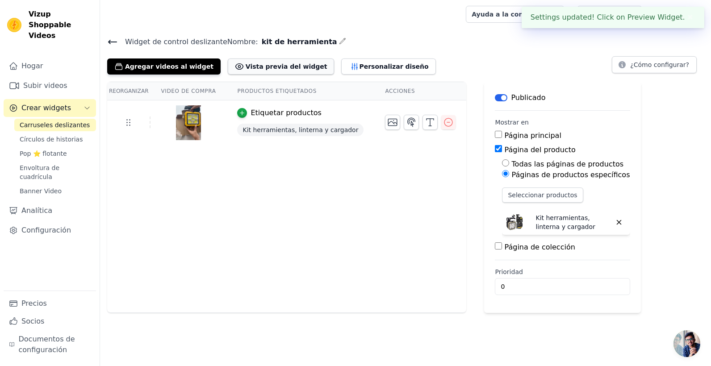
click at [285, 63] on font "Vista previa del widget" at bounding box center [287, 66] width 82 height 9
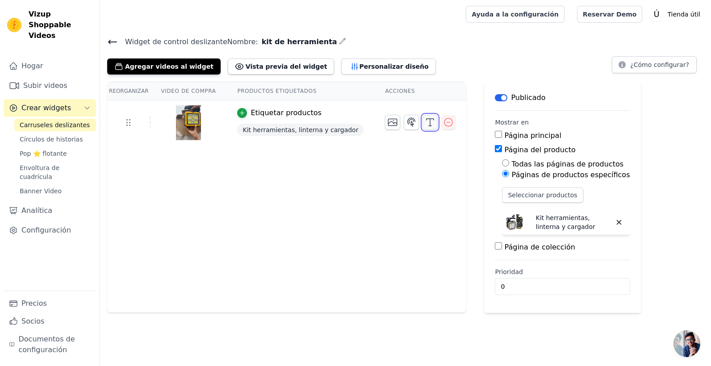
click at [430, 122] on line "button" at bounding box center [430, 122] width 0 height 7
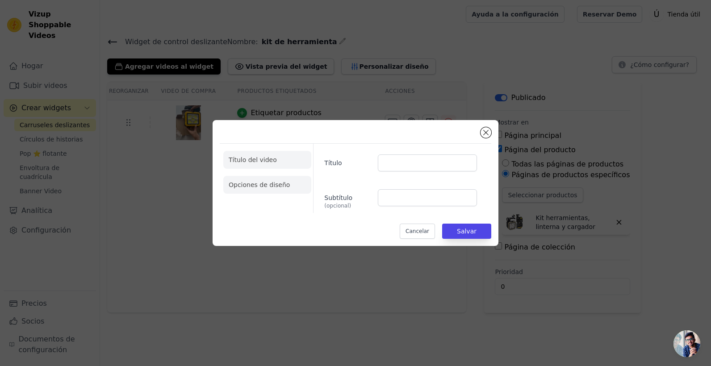
click at [288, 180] on li "Opciones de diseño" at bounding box center [267, 185] width 88 height 18
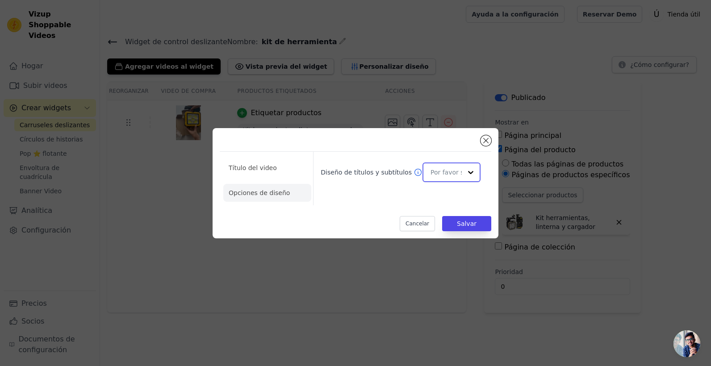
click at [467, 170] on div at bounding box center [471, 172] width 18 height 18
click at [455, 149] on div "Título del video Opciones de diseño Diseño de títulos y subtítulos Cancelar Sal…" at bounding box center [356, 183] width 272 height 96
click at [484, 143] on button "Cerrar modal" at bounding box center [486, 140] width 11 height 11
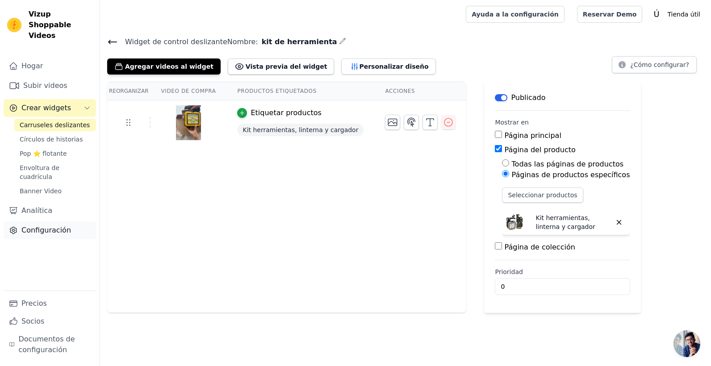
click at [58, 225] on font "Configuración" at bounding box center [46, 230] width 50 height 11
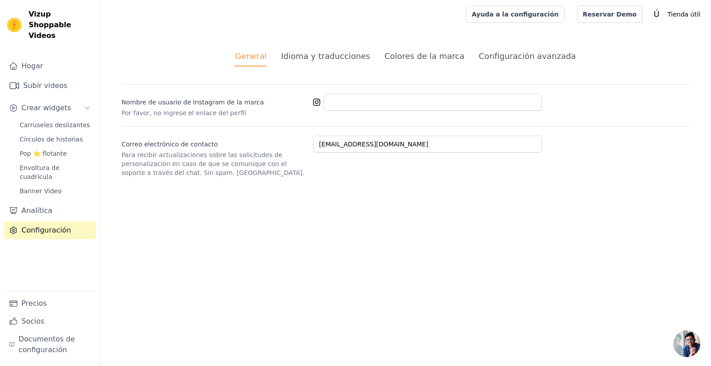
click at [515, 59] on div "Configuración avanzada" at bounding box center [527, 56] width 97 height 12
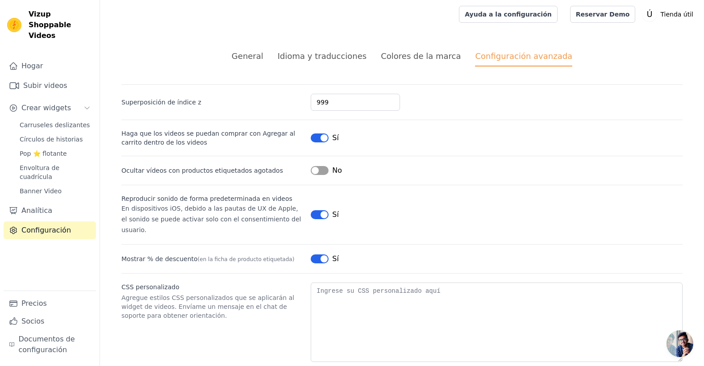
click at [318, 141] on button "Etiqueta" at bounding box center [320, 138] width 18 height 9
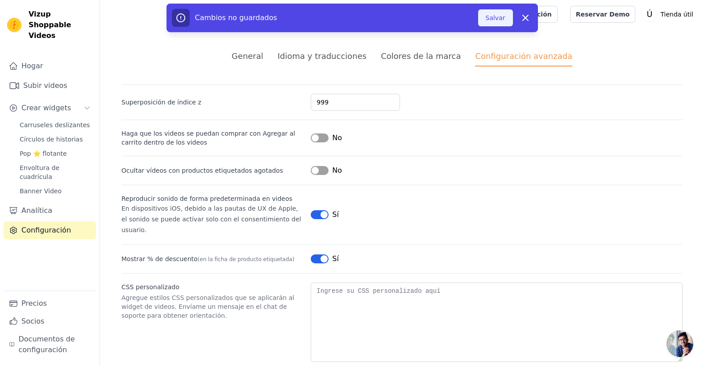
click at [488, 15] on button "Salvar" at bounding box center [495, 17] width 35 height 17
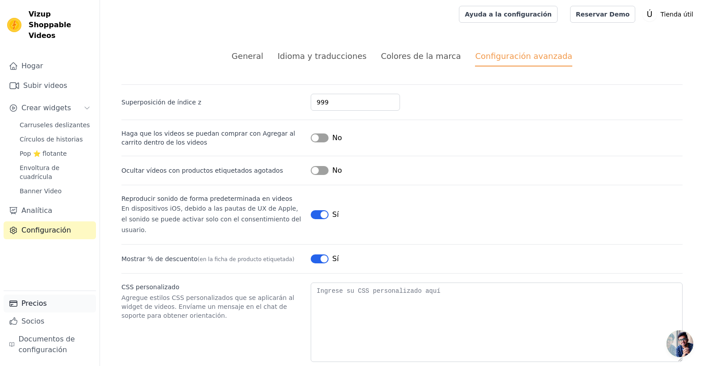
click at [63, 304] on link "Precios" at bounding box center [50, 304] width 92 height 18
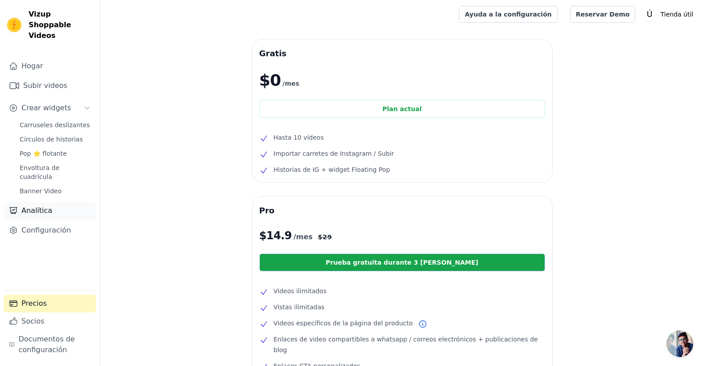
click at [48, 205] on font "Analítica" at bounding box center [36, 210] width 31 height 11
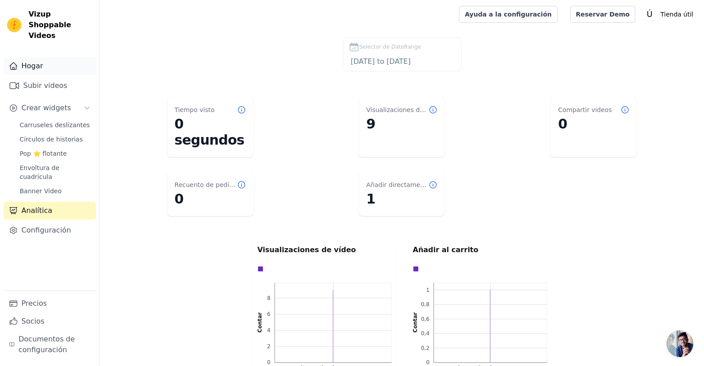
click at [44, 59] on link "Hogar" at bounding box center [50, 66] width 92 height 18
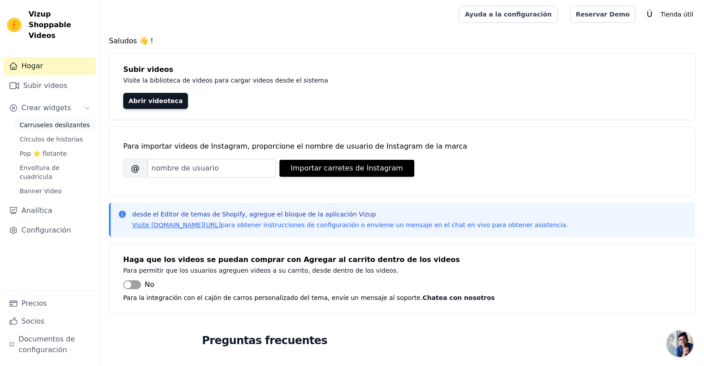
click at [34, 121] on span "Carruseles deslizantes" at bounding box center [55, 125] width 70 height 9
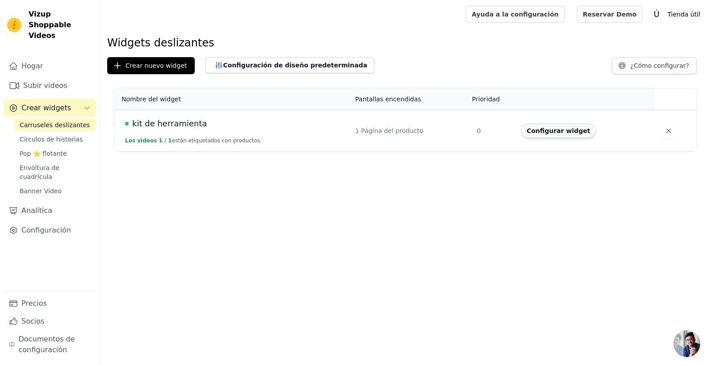
click at [542, 137] on button "Configurar widget" at bounding box center [558, 131] width 74 height 14
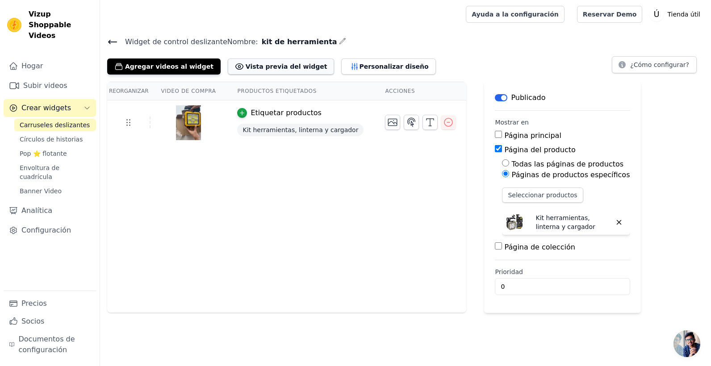
click at [261, 69] on font "Vista previa del widget" at bounding box center [287, 66] width 82 height 9
